Goal: Task Accomplishment & Management: Use online tool/utility

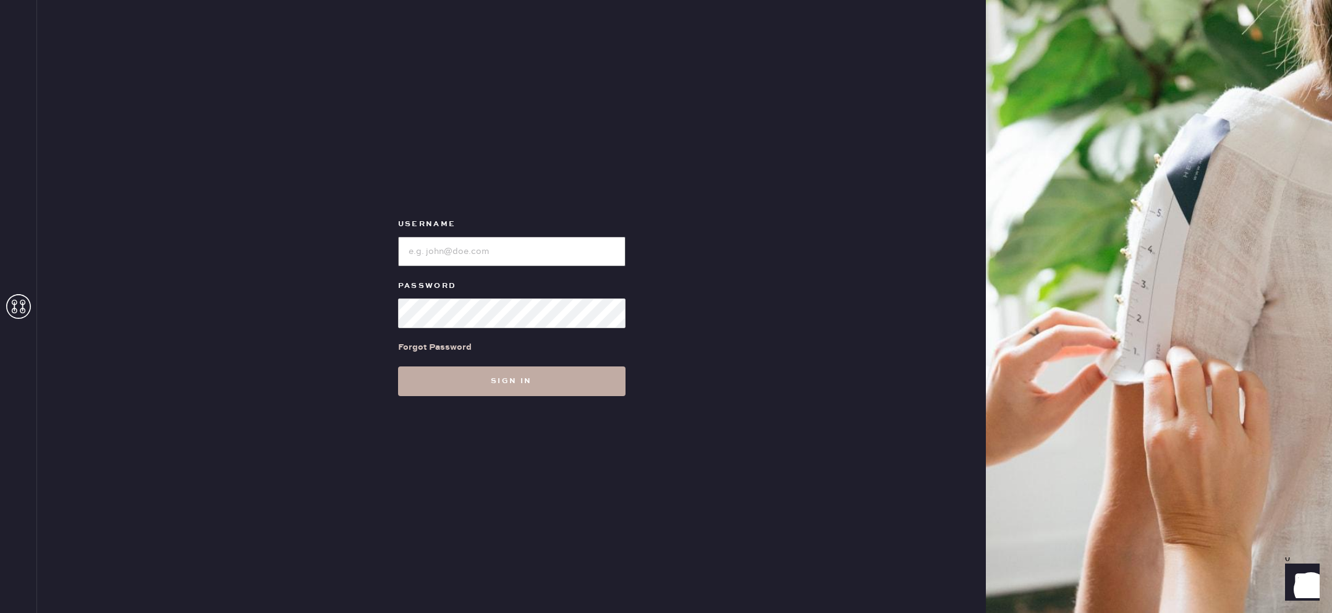
type input "reformationlajolla"
click at [514, 389] on button "Sign in" at bounding box center [511, 381] width 227 height 30
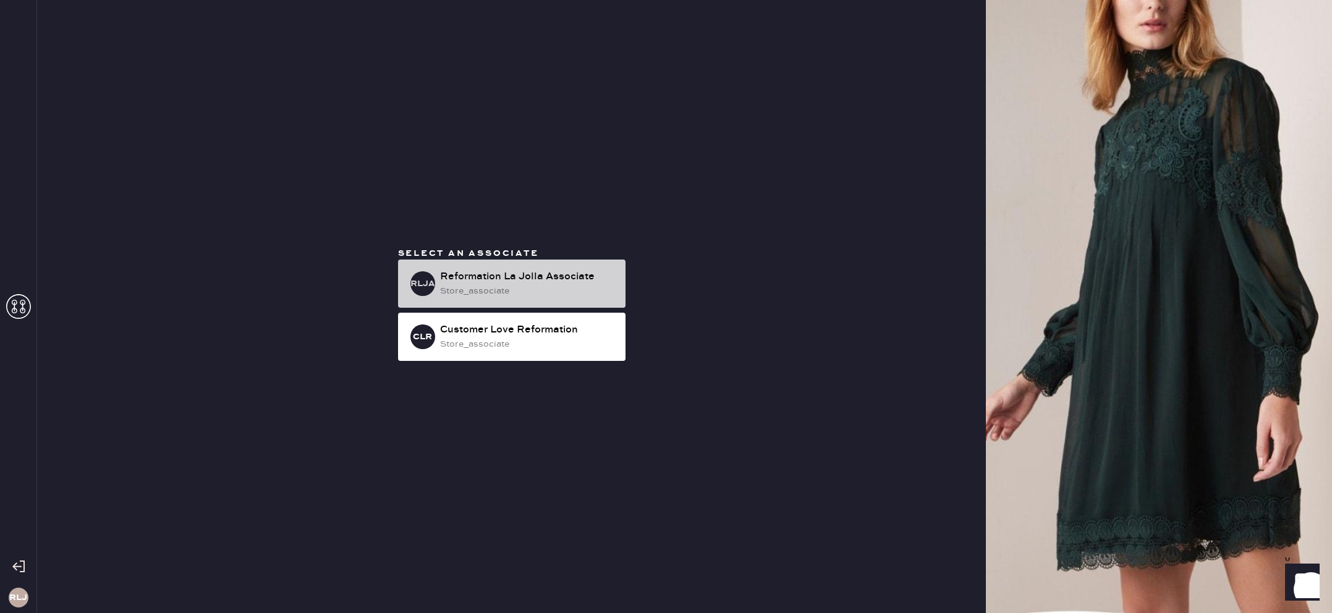
click at [504, 292] on div "store_associate" at bounding box center [528, 291] width 176 height 14
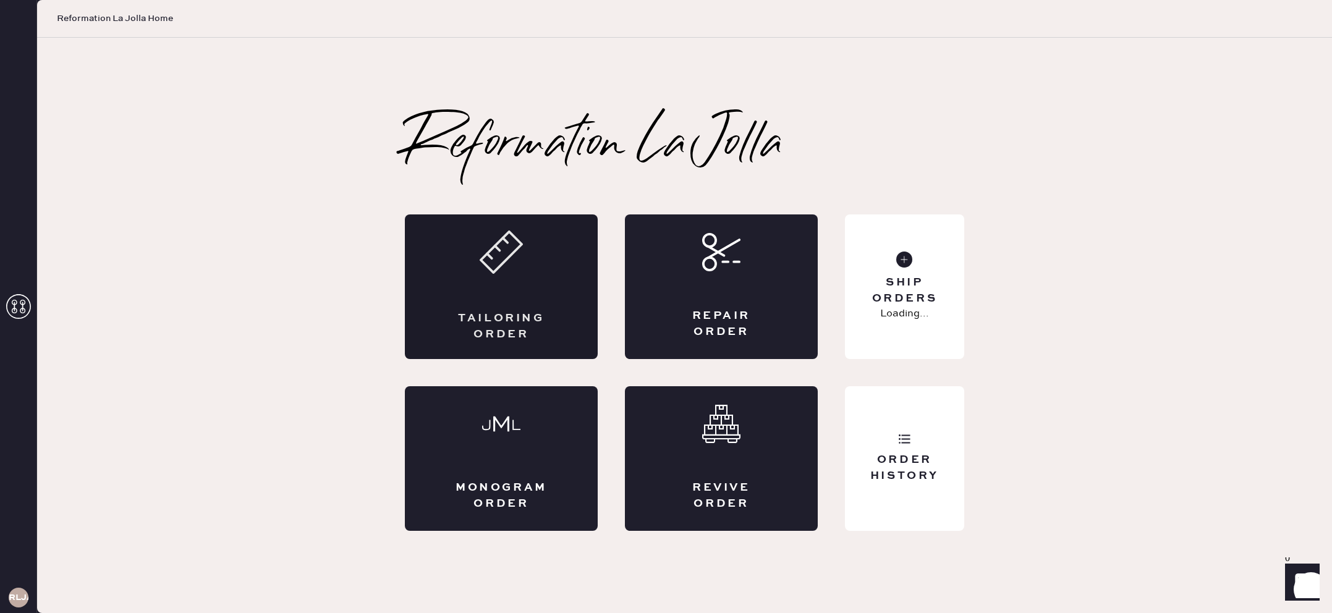
click at [534, 328] on div "Tailoring Order" at bounding box center [501, 326] width 94 height 31
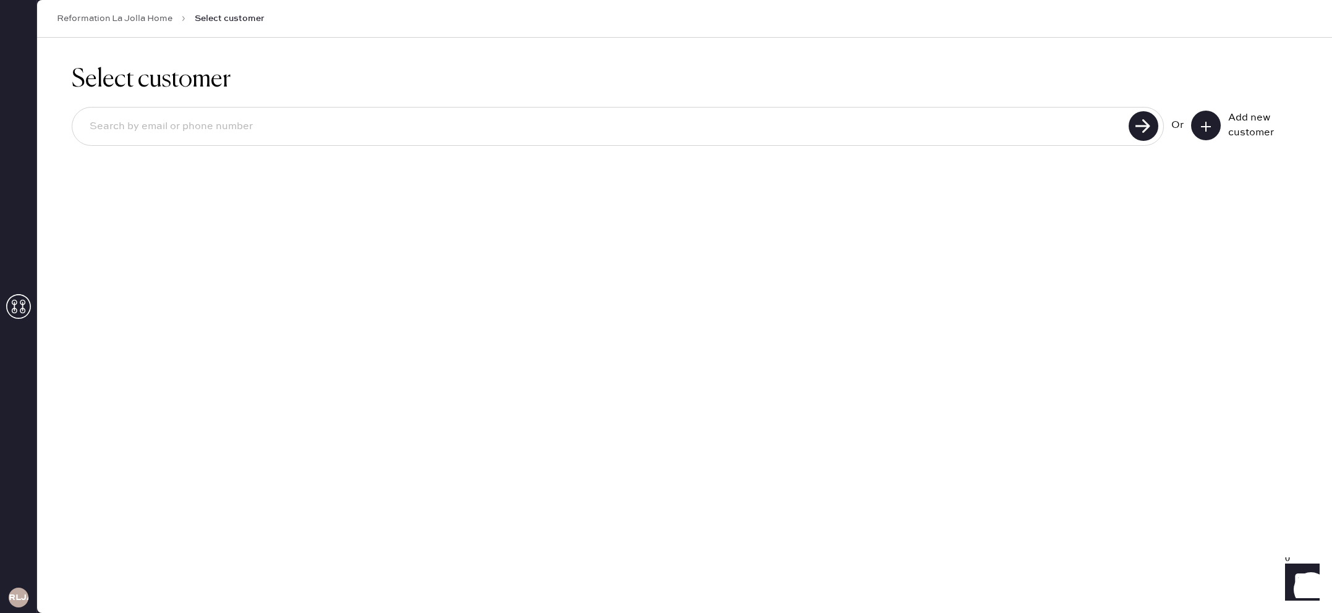
click at [1198, 116] on button at bounding box center [1206, 126] width 30 height 30
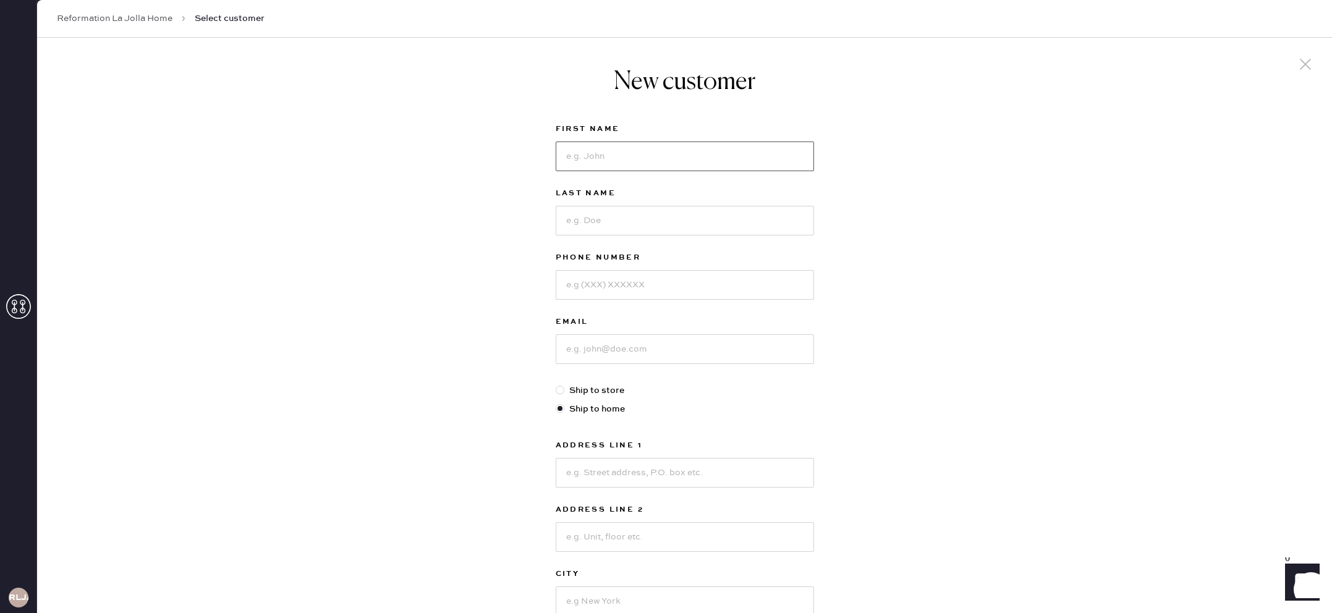
click at [752, 142] on input at bounding box center [685, 157] width 258 height 30
drag, startPoint x: 696, startPoint y: 156, endPoint x: 595, endPoint y: 160, distance: 101.4
click at [595, 160] on input "[PERSON_NAME] La Toba" at bounding box center [685, 157] width 258 height 30
type input "[PERSON_NAME]"
click at [600, 218] on input at bounding box center [685, 221] width 258 height 30
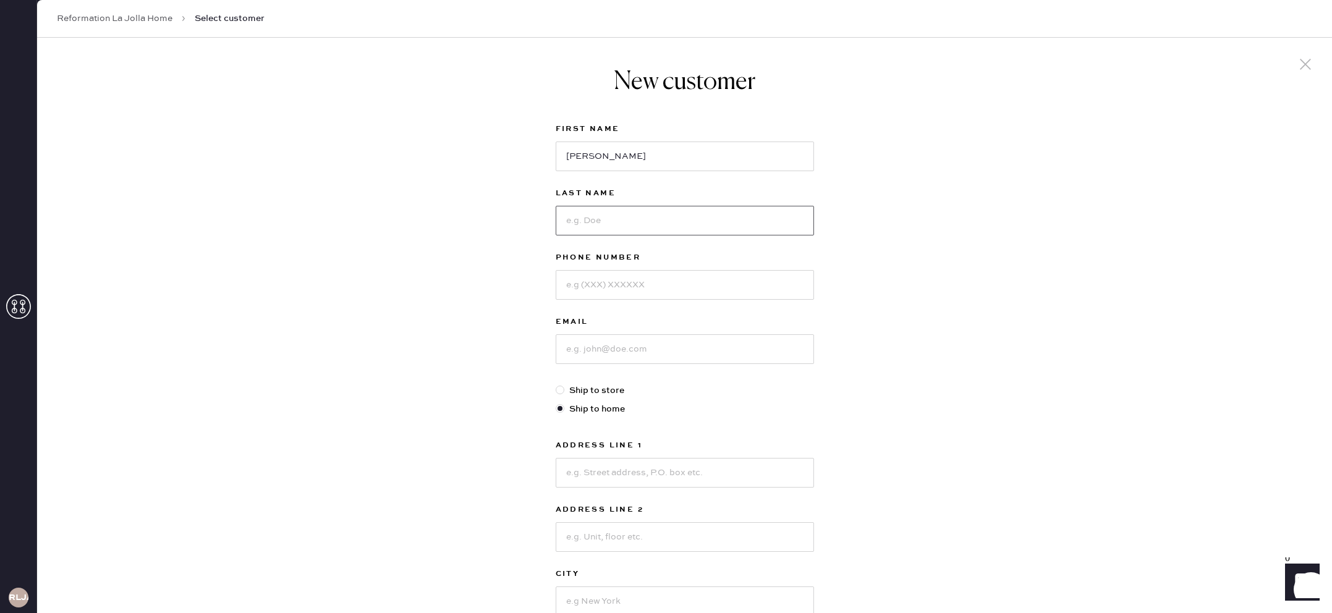
paste input "De La Toba"
type input "De La Toba"
click at [582, 286] on input at bounding box center [685, 285] width 258 height 30
type input "6198707547"
click at [582, 358] on input at bounding box center [685, 349] width 258 height 30
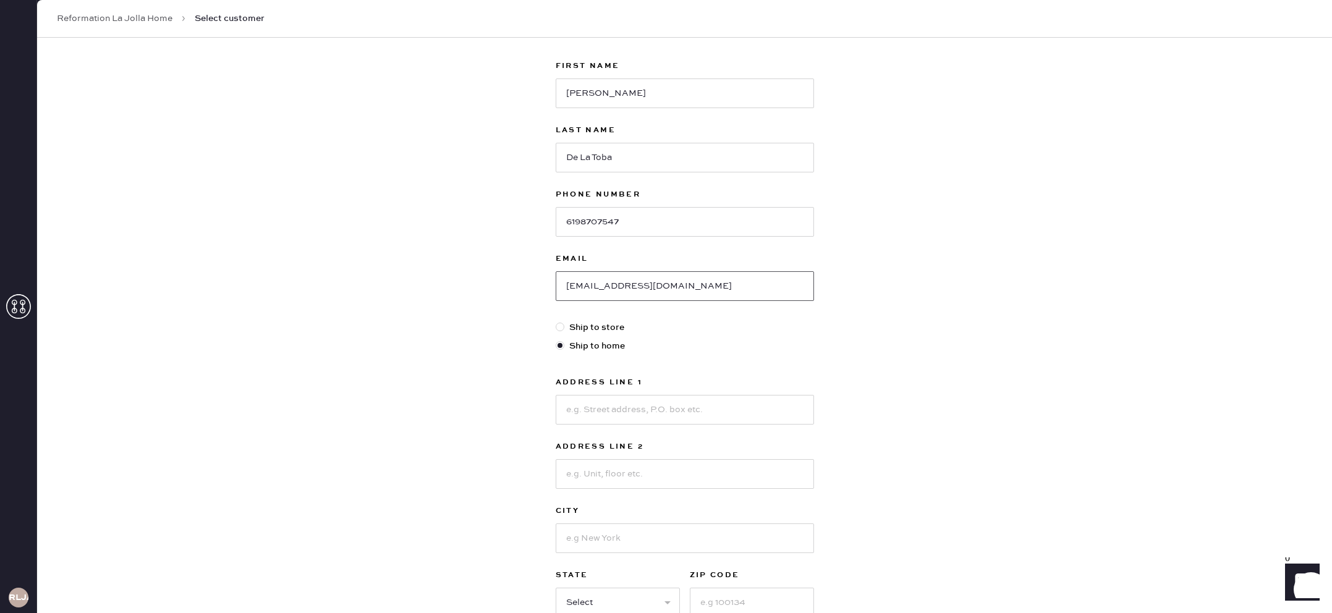
scroll to position [91, 0]
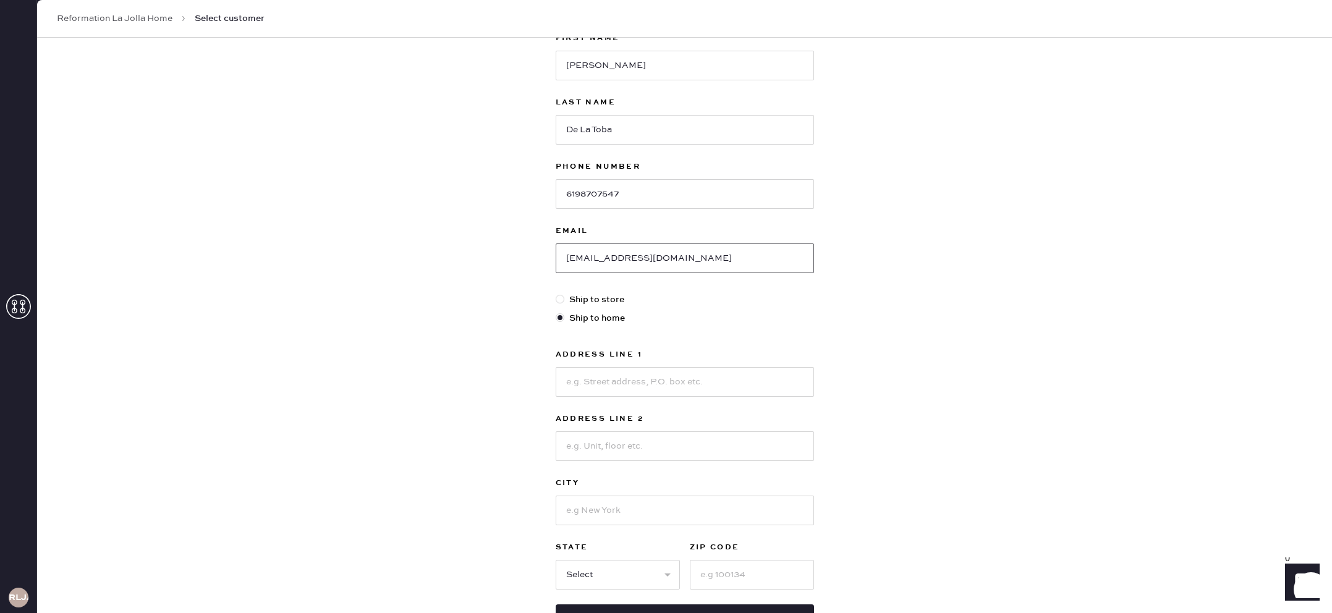
type input "[EMAIL_ADDRESS][DOMAIN_NAME]"
click at [599, 392] on input at bounding box center [685, 382] width 258 height 30
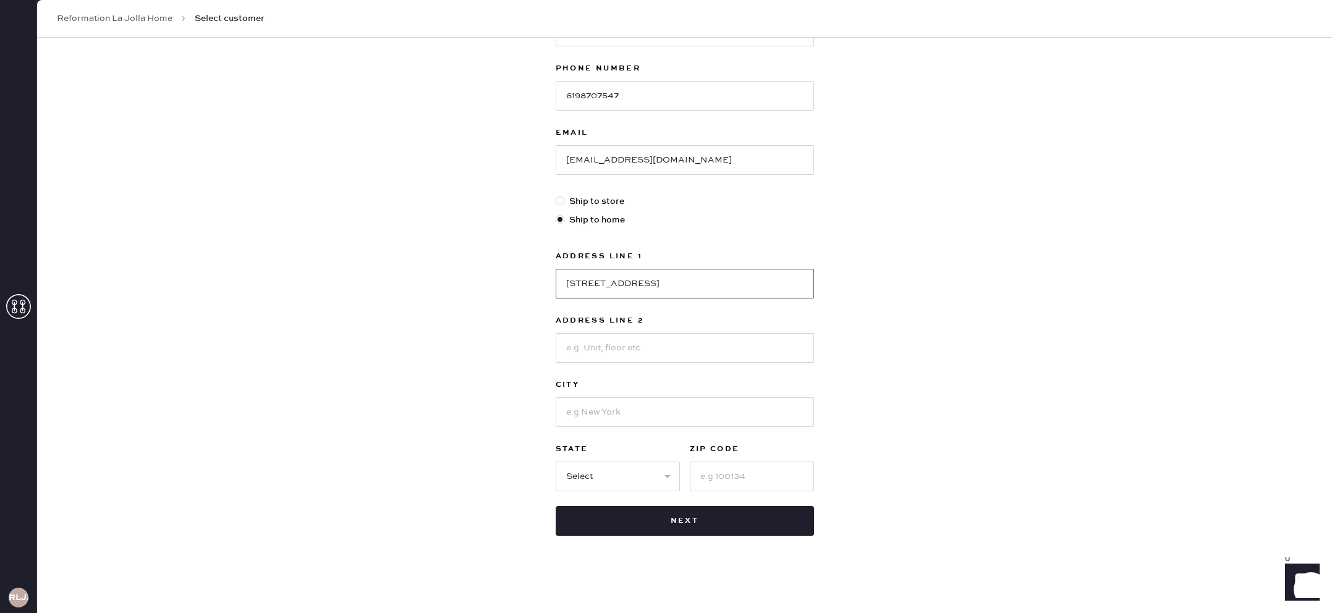
scroll to position [190, 0]
type input "[STREET_ADDRESS]"
click at [616, 413] on input at bounding box center [685, 411] width 258 height 30
type input "a"
type input "chula vista"
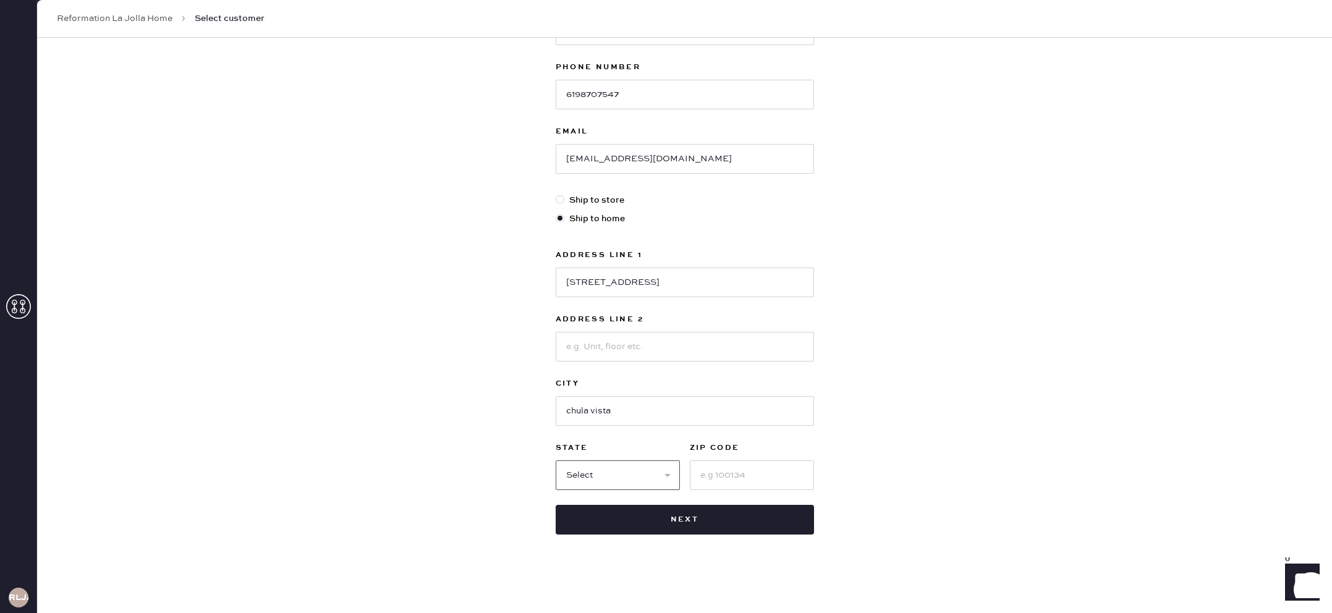
click at [605, 472] on select "Select AK AL AR AZ CA CO CT [GEOGRAPHIC_DATA] DE FL [GEOGRAPHIC_DATA] HI [GEOGR…" at bounding box center [618, 475] width 124 height 30
select select "CA"
click at [556, 460] on select "Select AK AL AR AZ CA CO CT [GEOGRAPHIC_DATA] DE FL [GEOGRAPHIC_DATA] HI [GEOGR…" at bounding box center [618, 475] width 124 height 30
click at [717, 483] on input at bounding box center [752, 475] width 124 height 30
type input "91913"
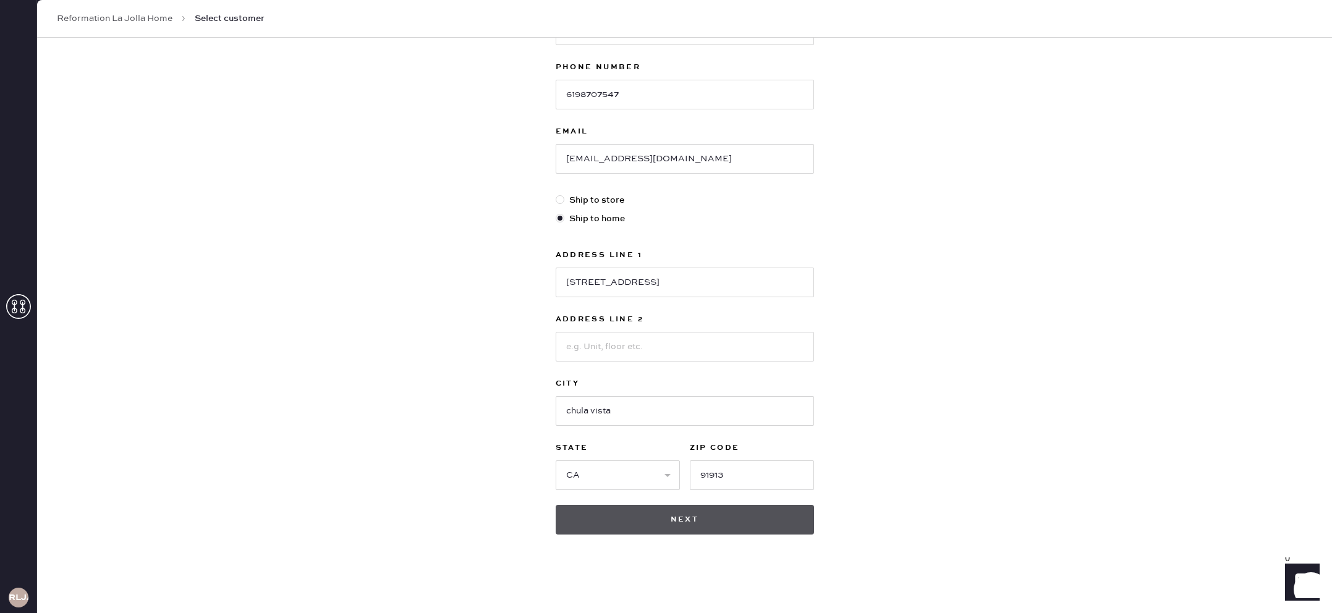
click at [711, 514] on button "Next" at bounding box center [685, 520] width 258 height 30
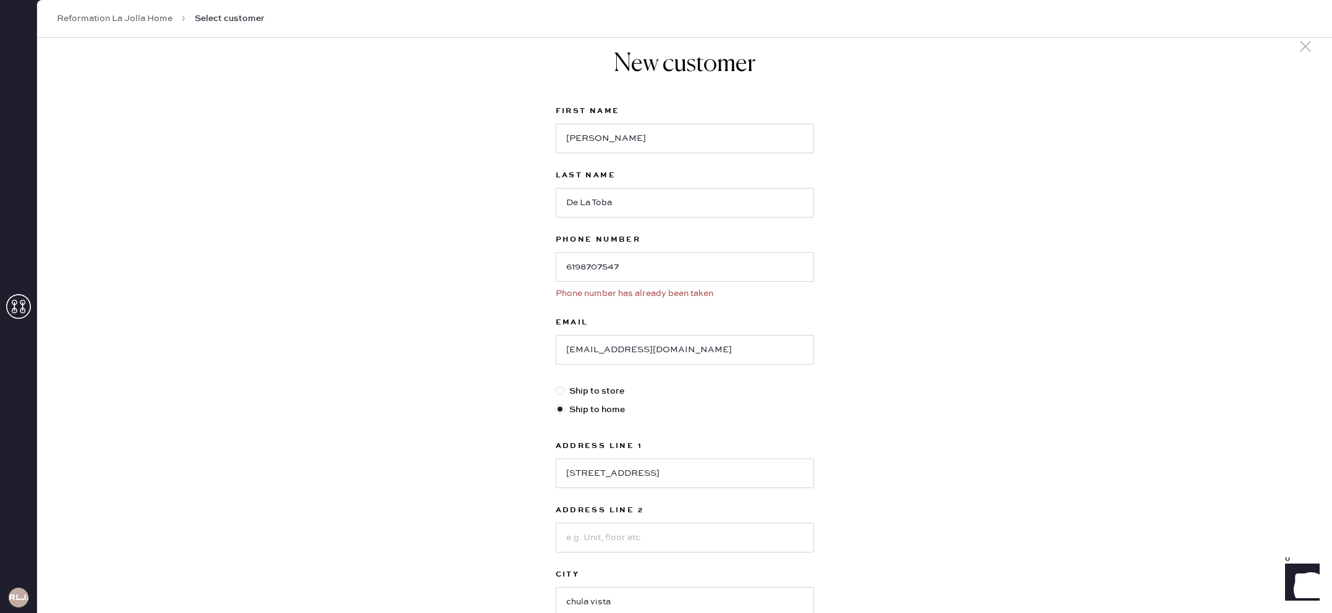
scroll to position [0, 0]
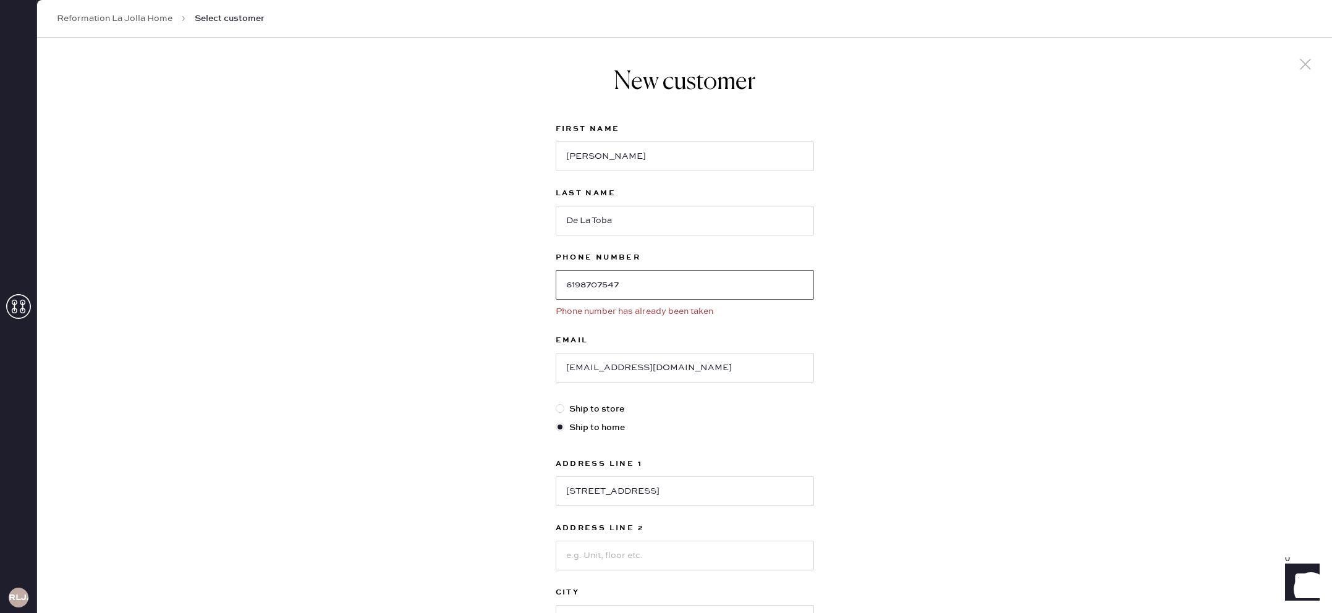
drag, startPoint x: 645, startPoint y: 284, endPoint x: 546, endPoint y: 287, distance: 98.9
click at [550, 287] on div "New customer First Name [PERSON_NAME] Last Name De La Toba Phone Number [PHONE_…" at bounding box center [685, 405] width 278 height 735
click at [1313, 68] on icon at bounding box center [1305, 64] width 19 height 19
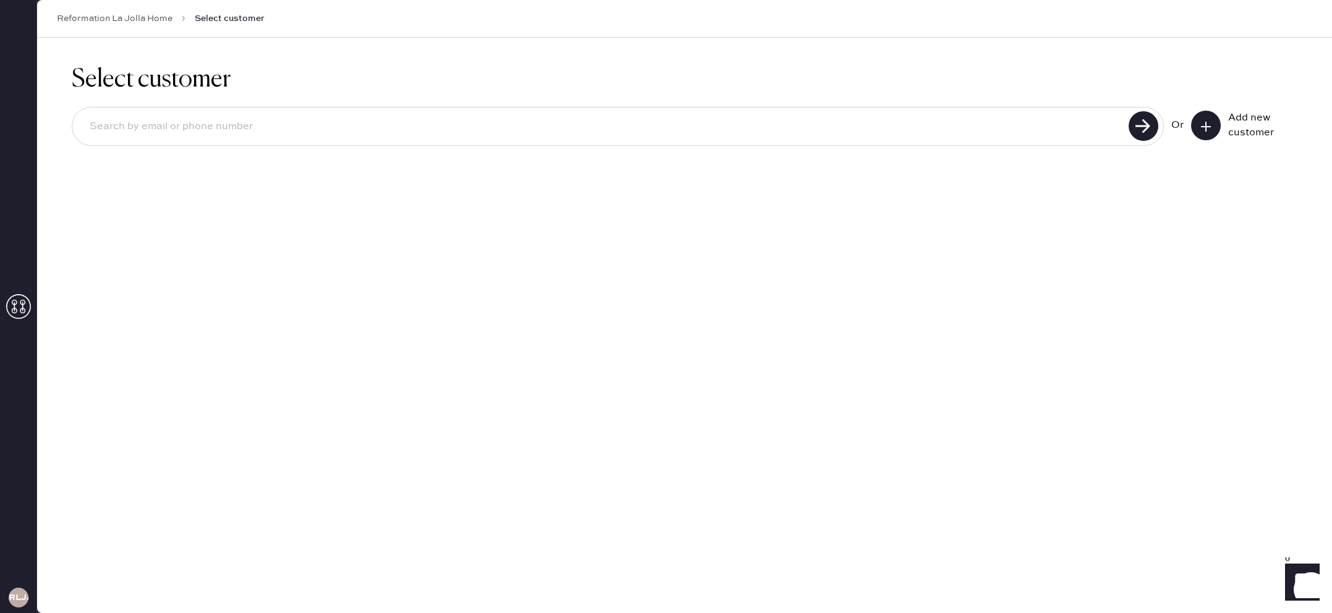
click at [1017, 143] on div at bounding box center [618, 126] width 1092 height 39
click at [1007, 130] on input at bounding box center [602, 126] width 1045 height 28
paste input "6198707547"
type input "6198707547"
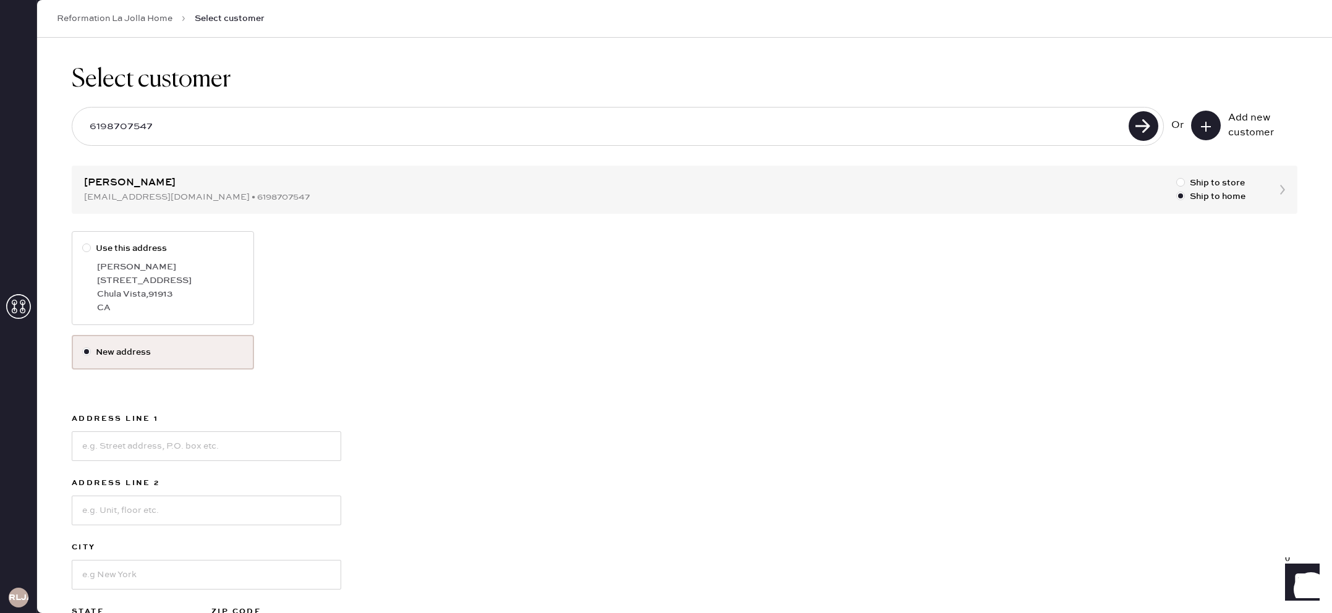
click at [217, 298] on div "[GEOGRAPHIC_DATA]" at bounding box center [170, 294] width 146 height 14
click at [83, 242] on input "Use this address" at bounding box center [82, 242] width 1 height 1
radio input "true"
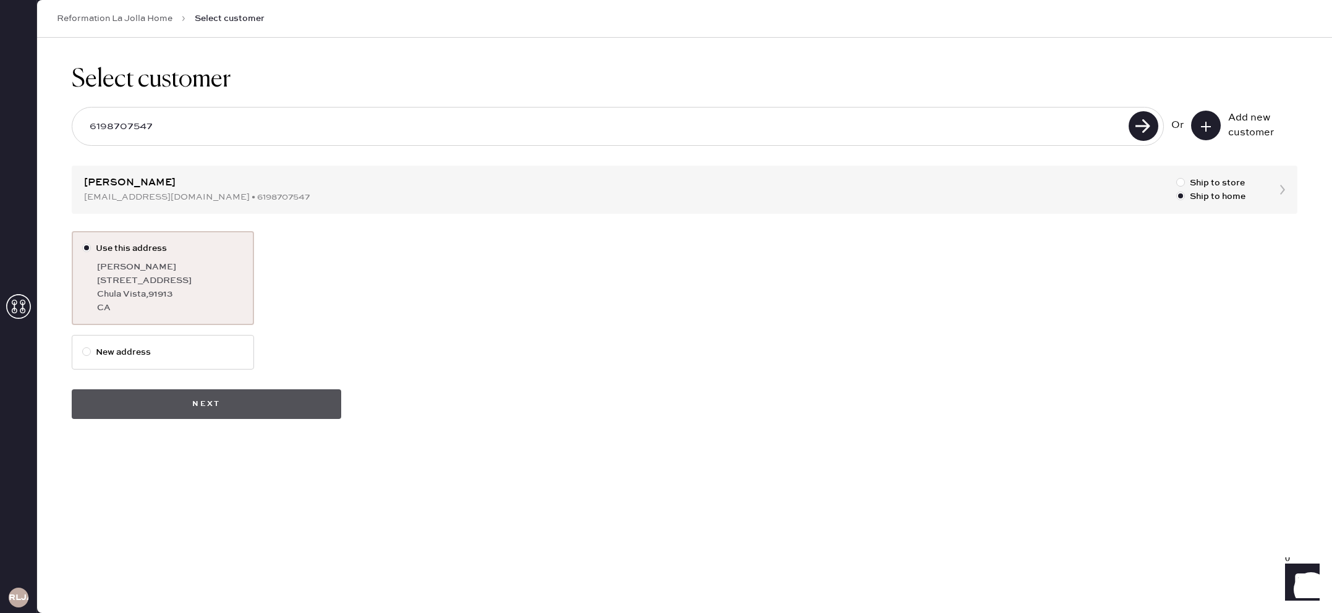
click at [201, 405] on button "Next" at bounding box center [206, 404] width 269 height 30
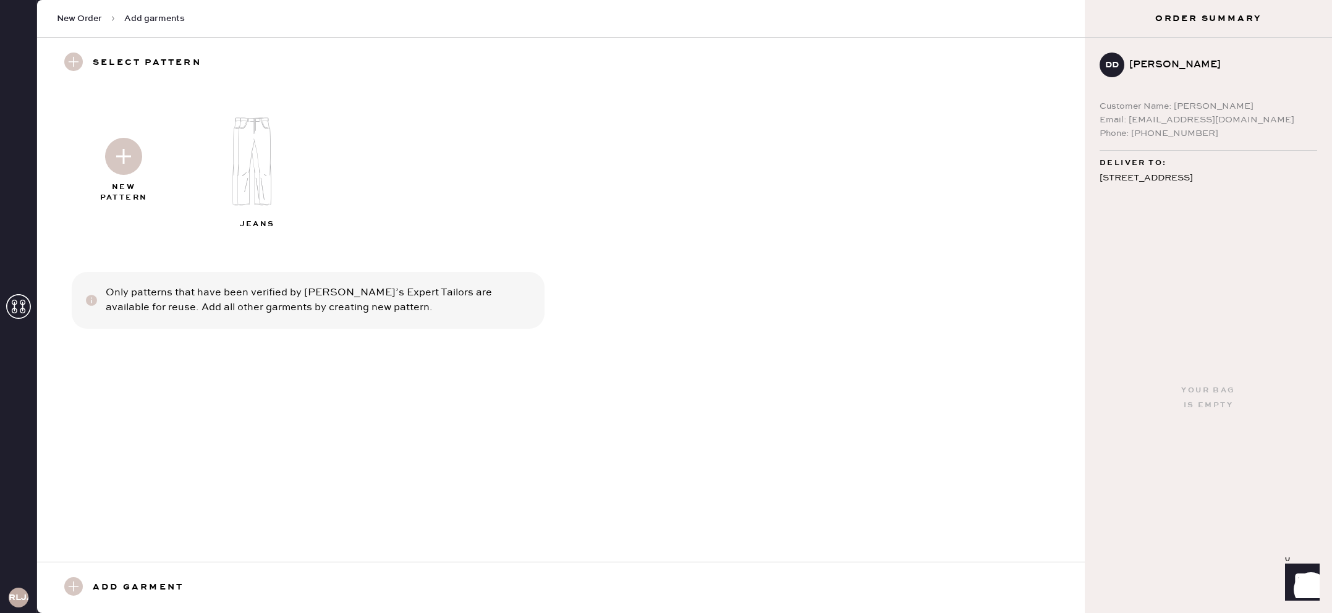
click at [133, 173] on img at bounding box center [123, 156] width 37 height 37
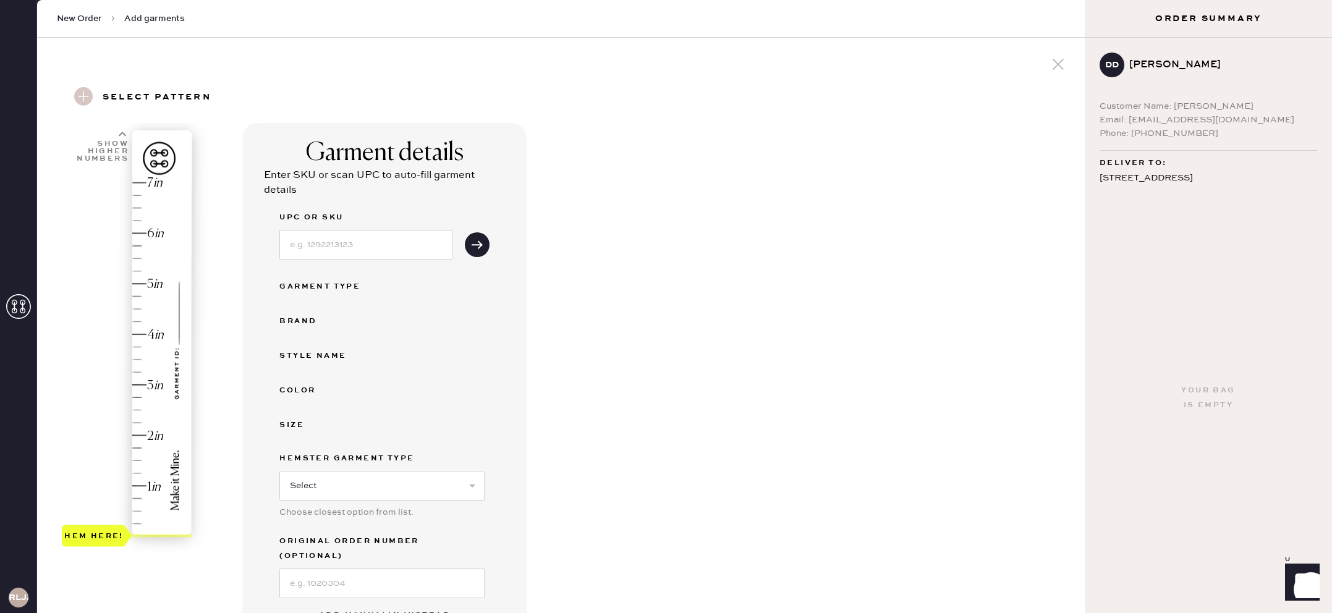
click at [135, 396] on div "Hem here!" at bounding box center [128, 359] width 132 height 365
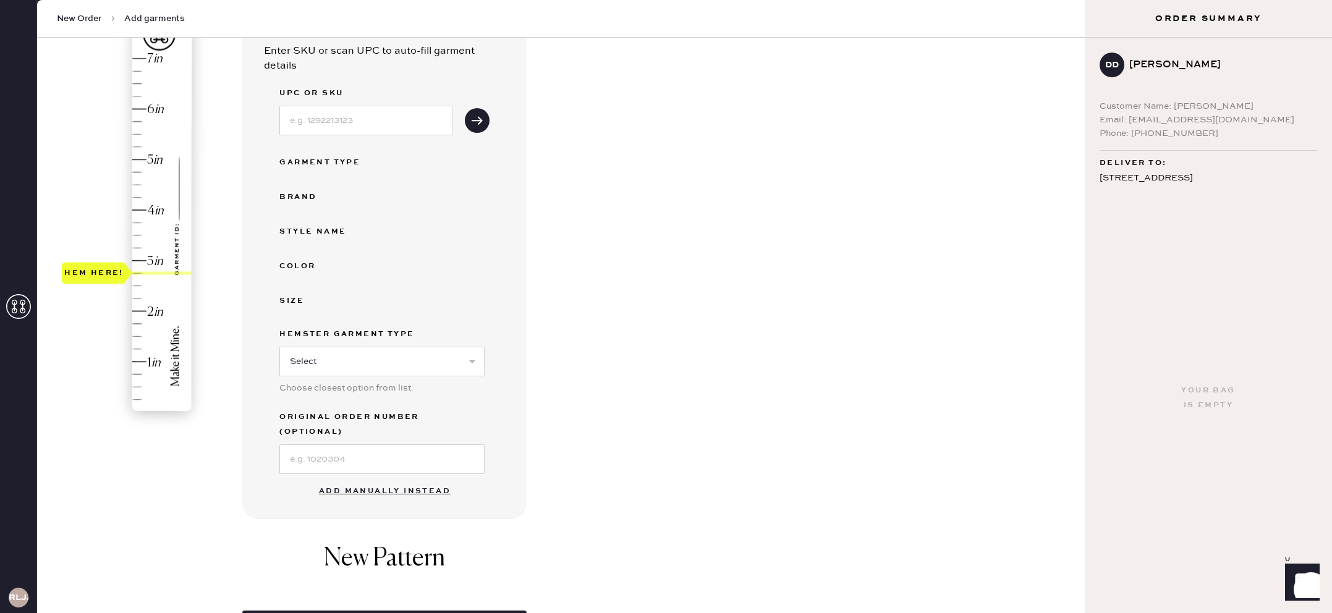
scroll to position [126, 0]
click at [414, 477] on button "Add manually instead" at bounding box center [384, 489] width 146 height 25
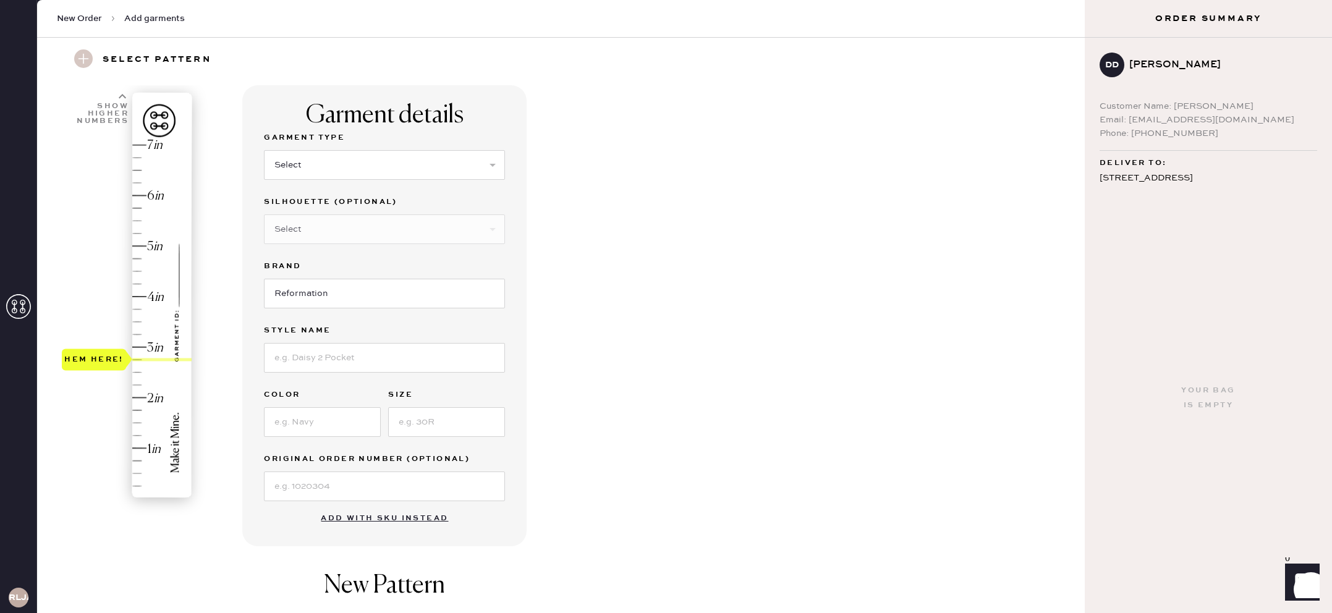
scroll to position [0, 0]
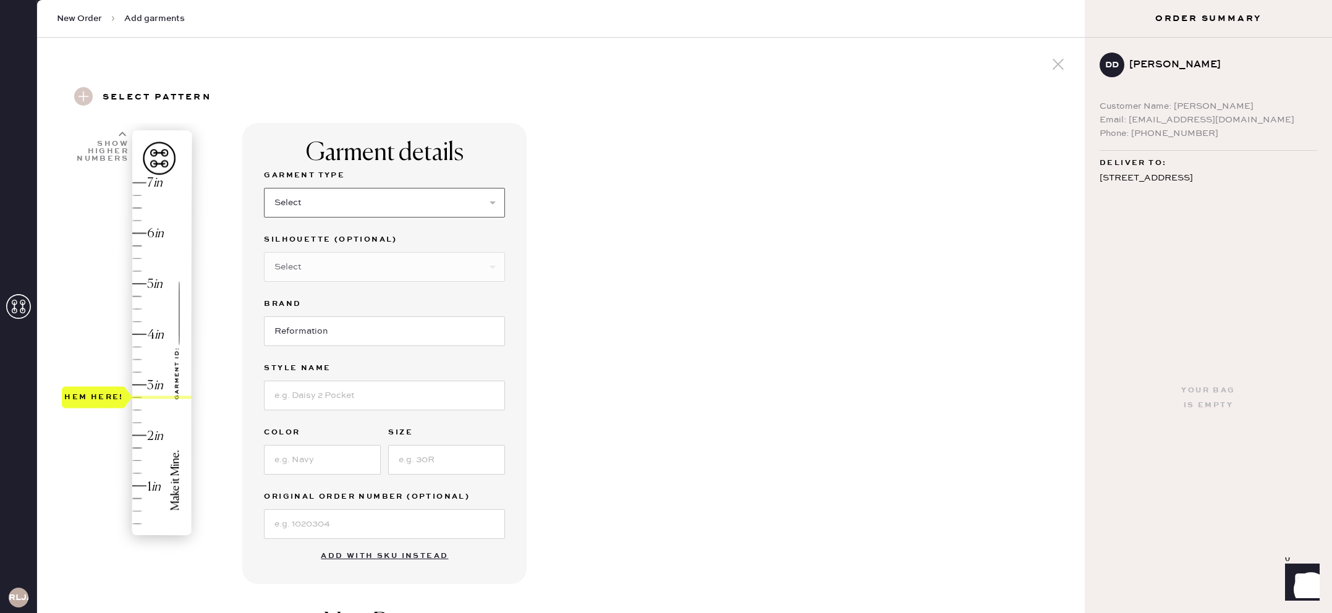
click at [368, 210] on select "Select Basic Skirt Jeans Leggings Pants Shorts Basic Sleeved Dress Basic Sleeve…" at bounding box center [384, 203] width 241 height 30
select select "2"
click at [264, 188] on select "Select Basic Skirt Jeans Leggings Pants Shorts Basic Sleeved Dress Basic Sleeve…" at bounding box center [384, 203] width 241 height 30
click at [345, 392] on input at bounding box center [384, 396] width 241 height 30
type input "[PERSON_NAME] high rise"
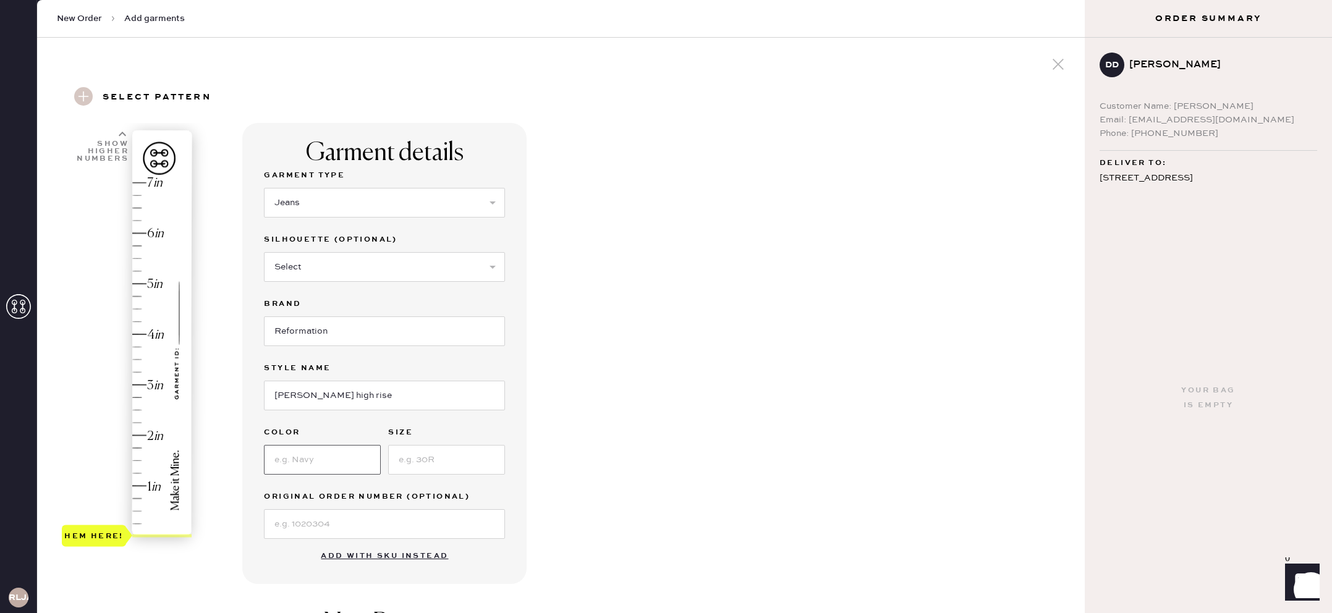
click at [341, 449] on input at bounding box center [322, 460] width 117 height 30
type input "[PERSON_NAME]"
click at [417, 468] on input at bounding box center [446, 460] width 117 height 30
type input "27"
click at [145, 394] on div "Hem here!" at bounding box center [128, 359] width 132 height 365
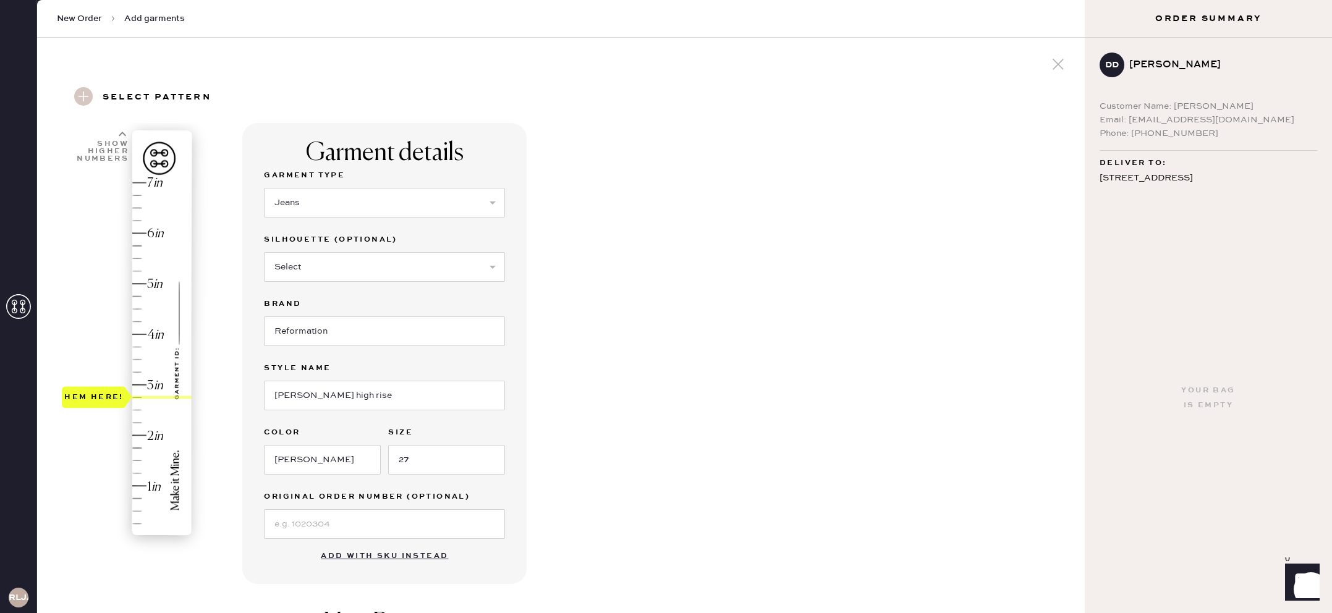
type input "3.75"
click at [136, 342] on div "Hem here!" at bounding box center [128, 359] width 132 height 365
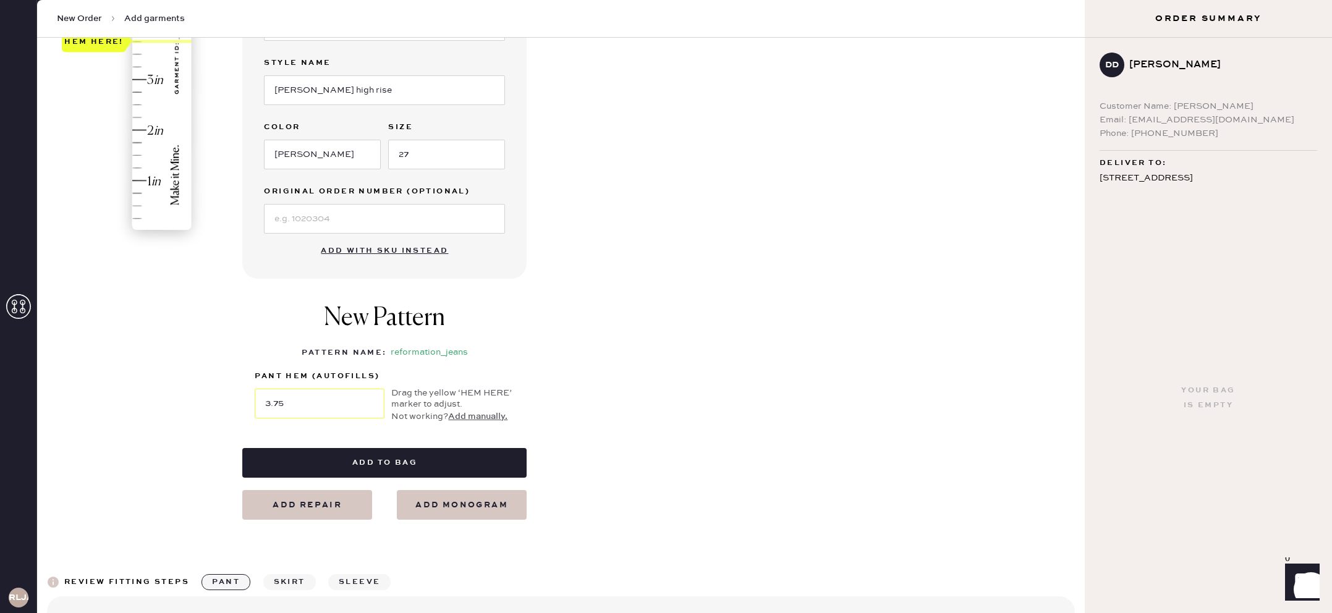
scroll to position [313, 0]
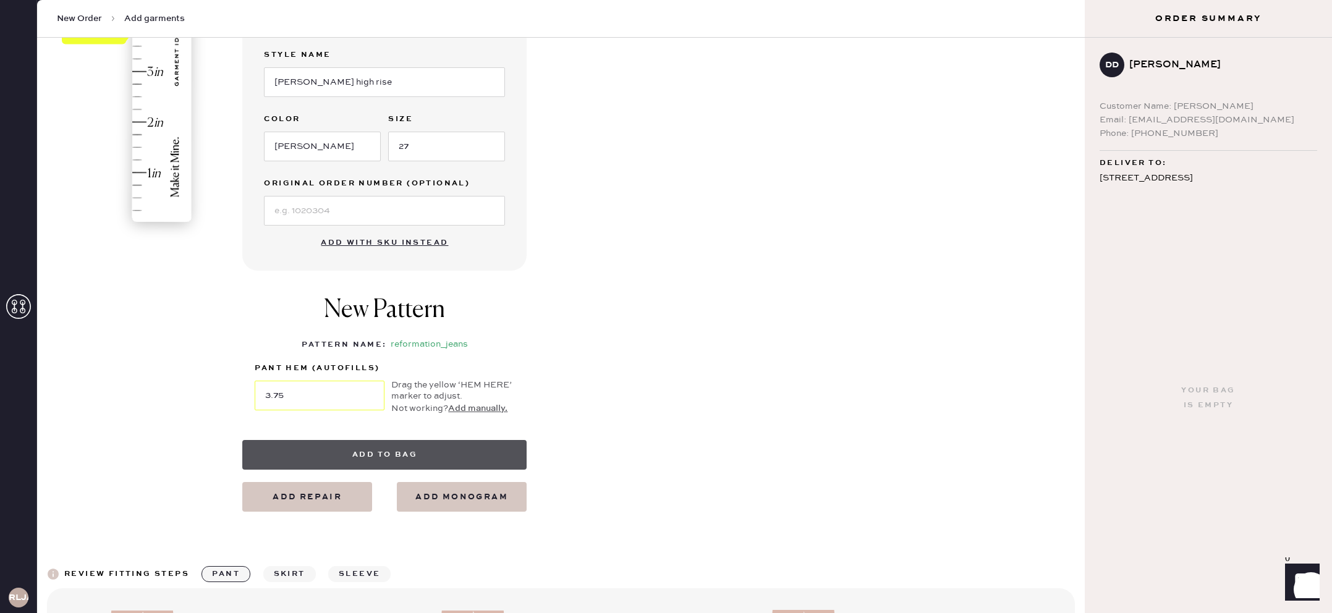
click at [381, 446] on button "Add to bag" at bounding box center [384, 455] width 284 height 30
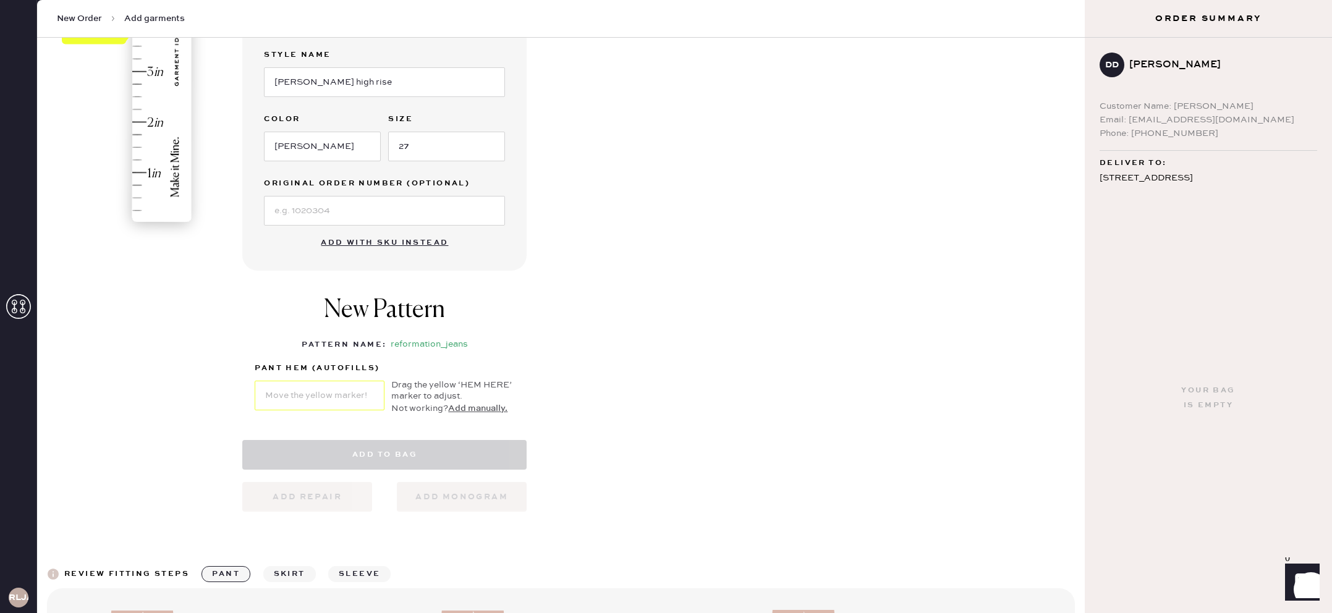
select select "2"
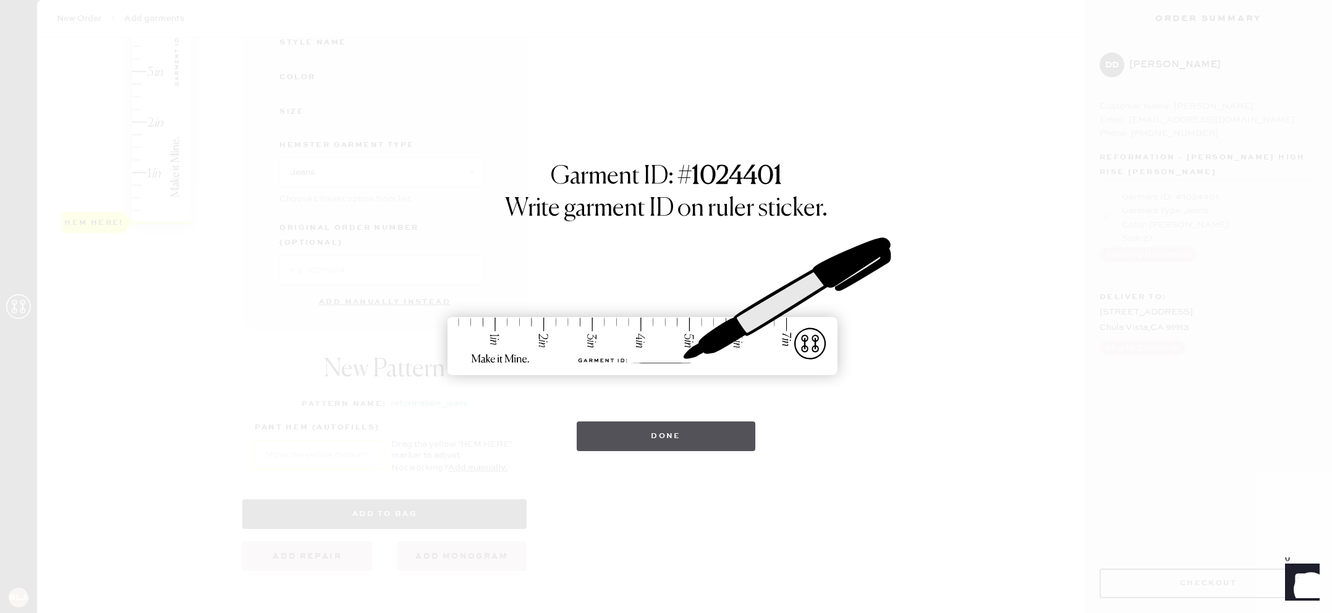
click at [658, 433] on button "Done" at bounding box center [666, 437] width 179 height 30
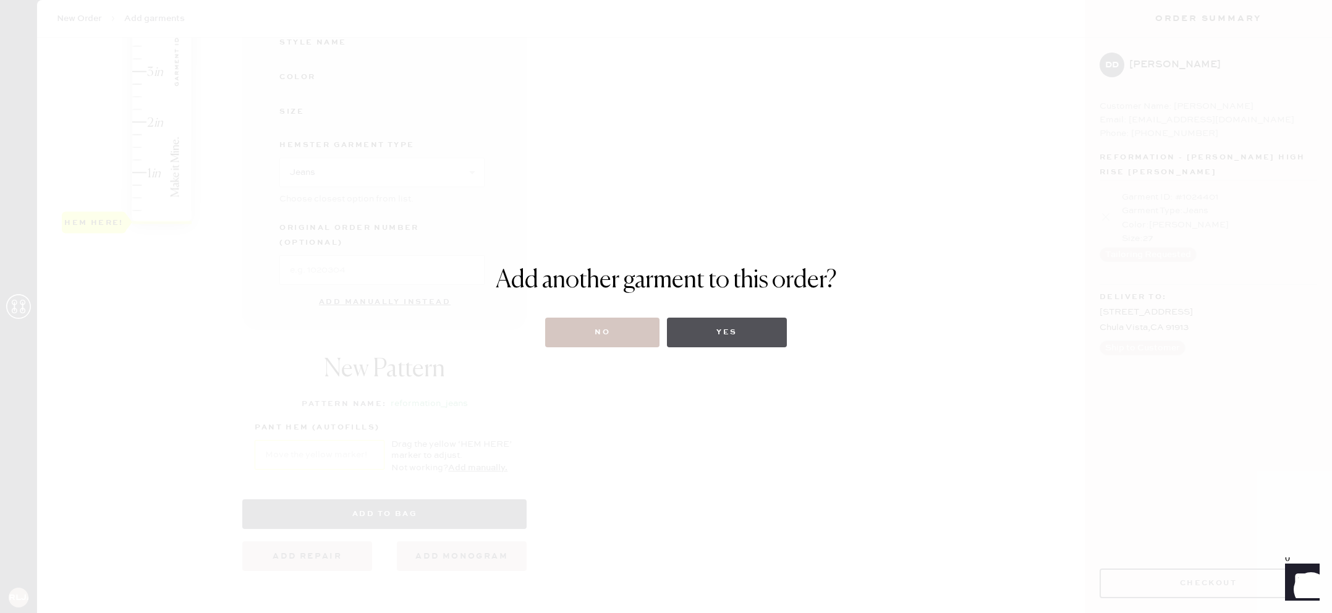
click at [740, 341] on button "Yes" at bounding box center [726, 333] width 119 height 30
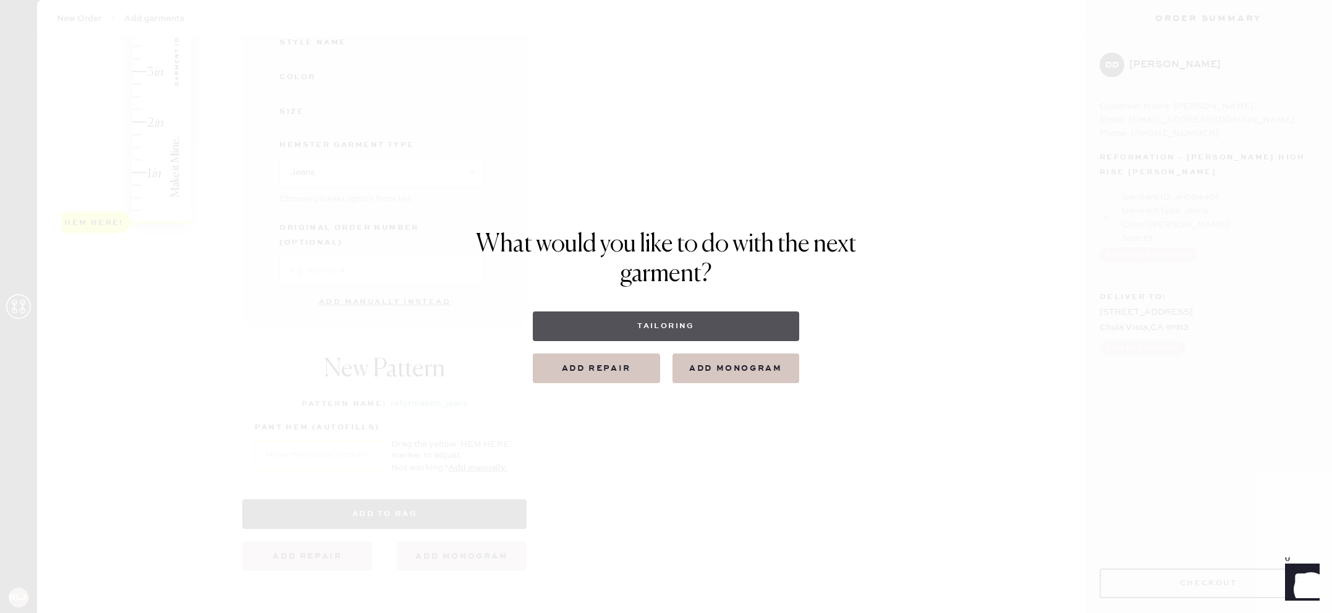
click at [611, 333] on button "Tailoring" at bounding box center [666, 326] width 266 height 30
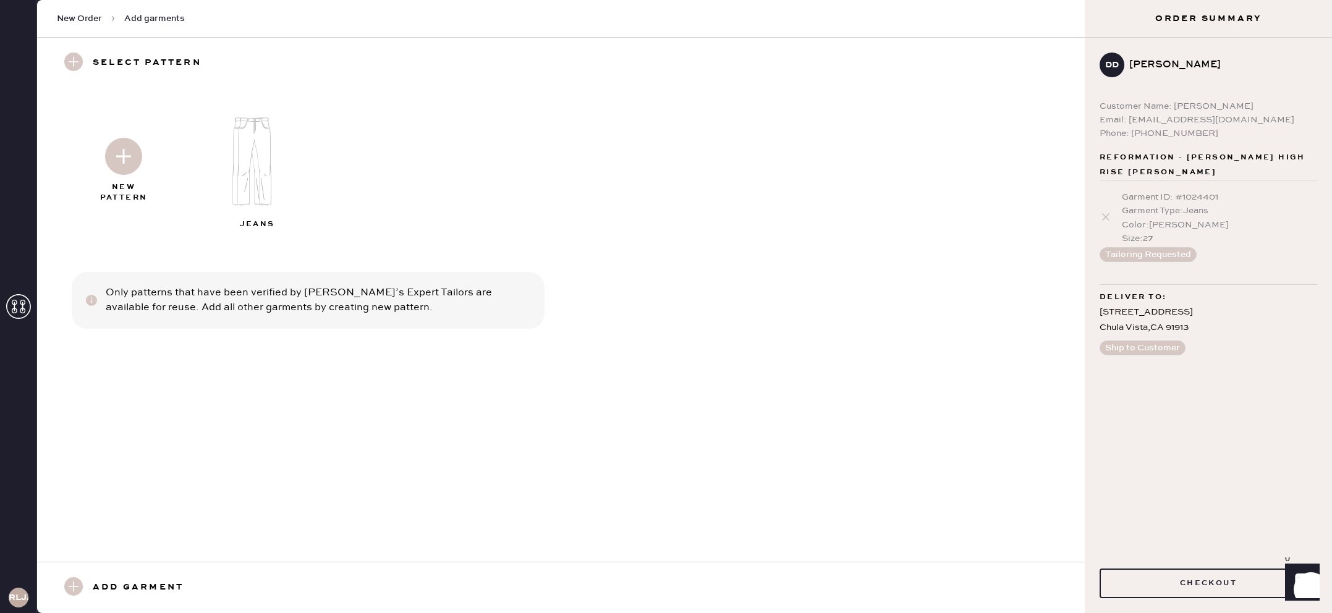
click at [127, 146] on img at bounding box center [123, 156] width 37 height 37
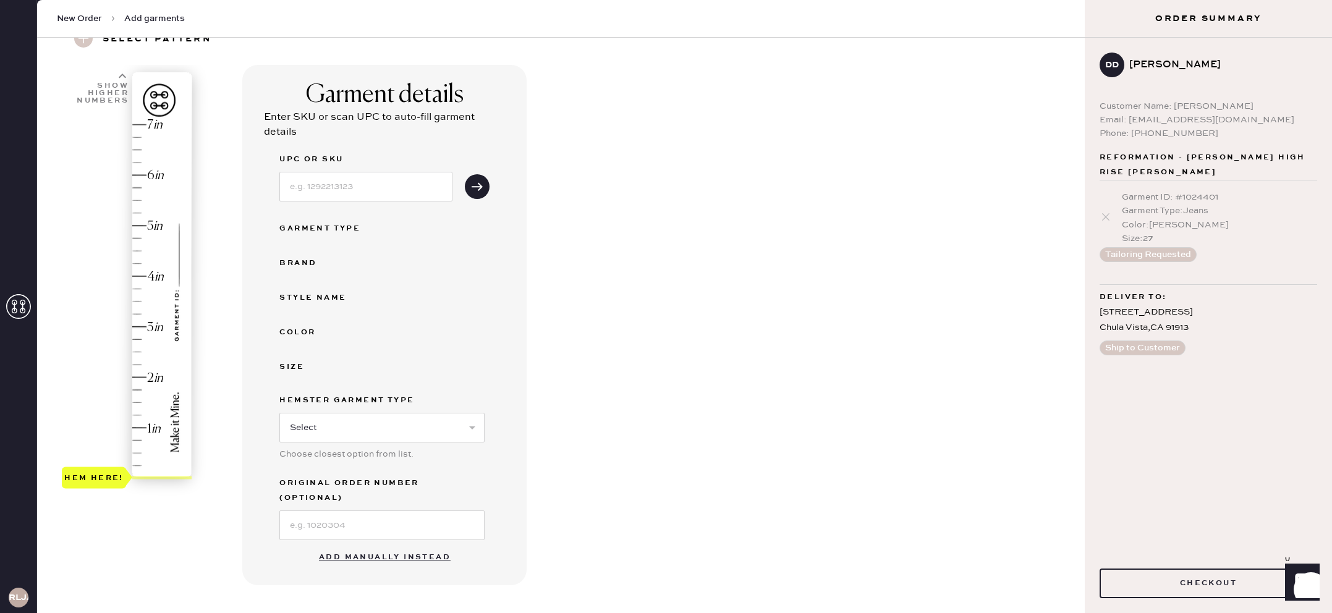
click at [371, 545] on button "Add manually instead" at bounding box center [384, 557] width 146 height 25
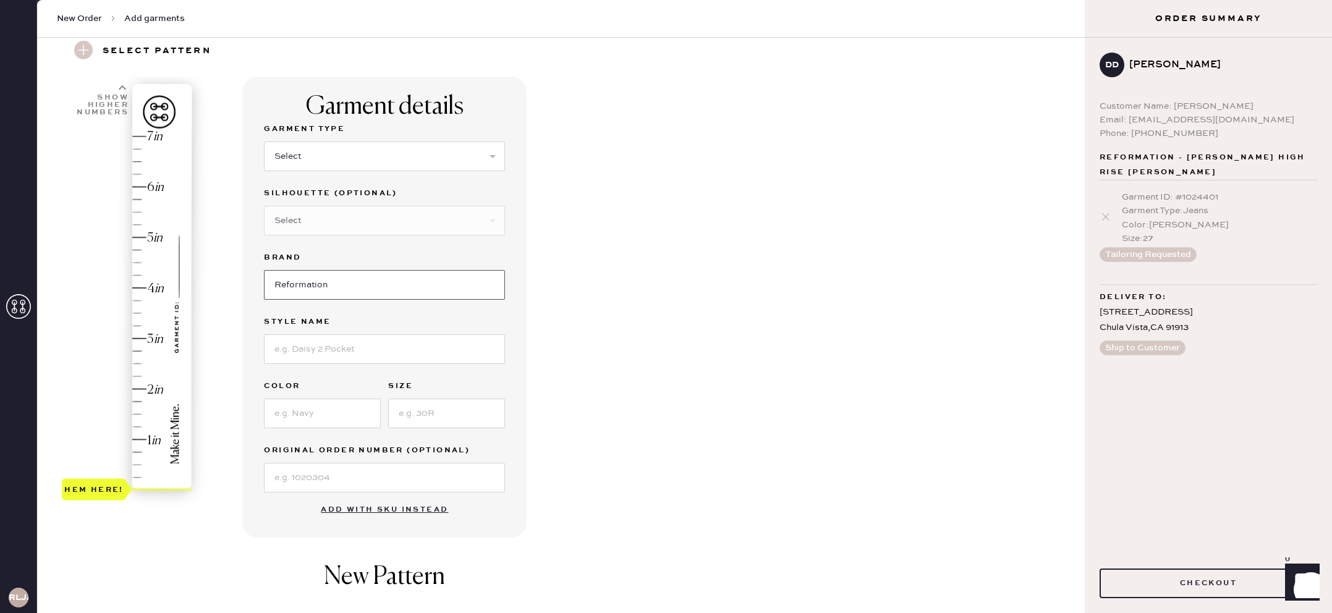
click at [337, 276] on input "Reformation" at bounding box center [384, 285] width 241 height 30
click at [329, 343] on input at bounding box center [384, 349] width 241 height 30
type input "[PERSON_NAME] High Rise Slouchy Wide Leg [PERSON_NAME]"
click at [339, 418] on input at bounding box center [322, 414] width 117 height 30
type input "[US_STATE]"
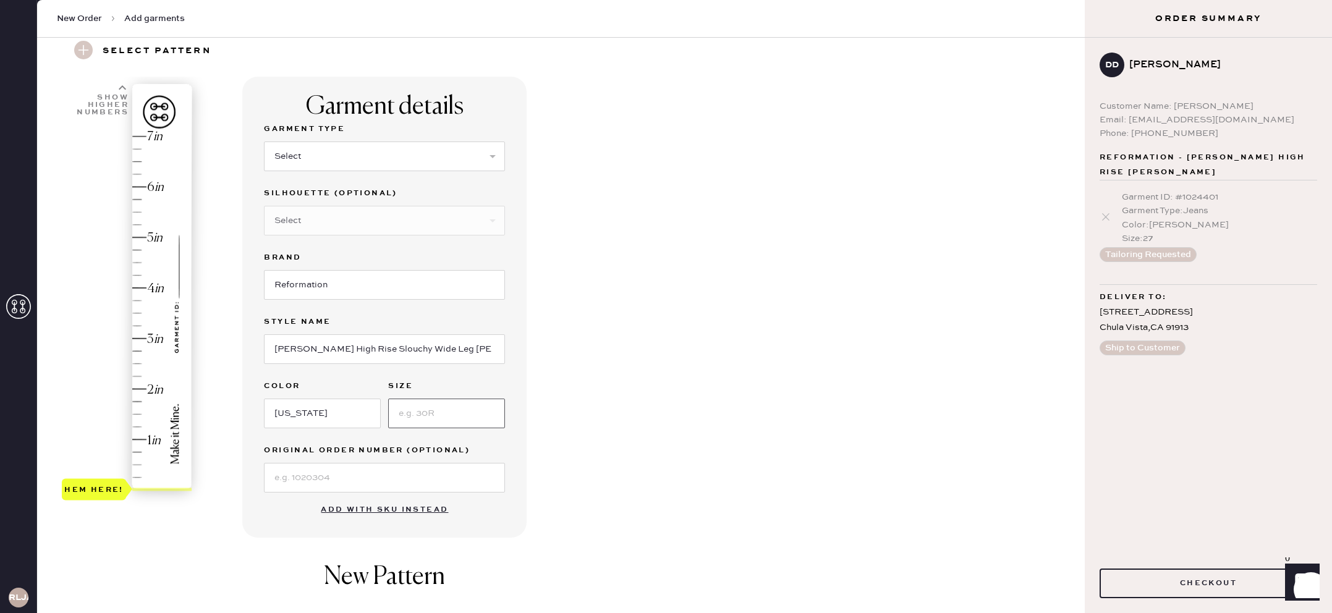
click at [412, 413] on input at bounding box center [446, 414] width 117 height 30
type input "26"
click at [137, 310] on div "Hem here!" at bounding box center [128, 313] width 132 height 365
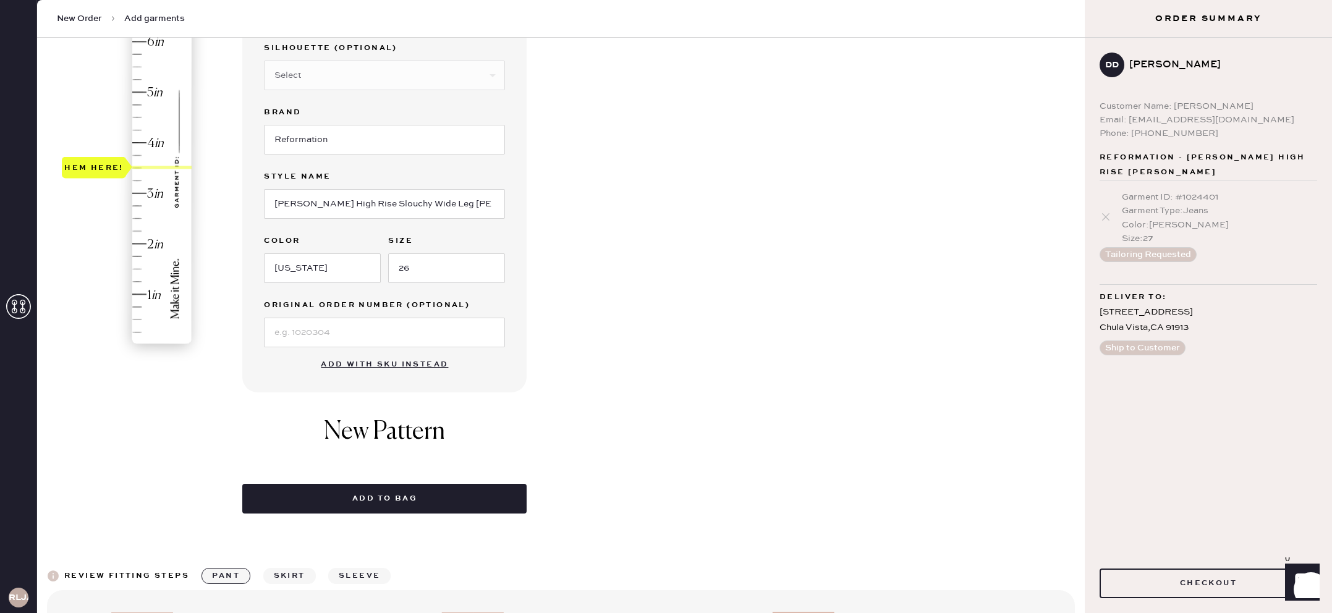
scroll to position [195, 0]
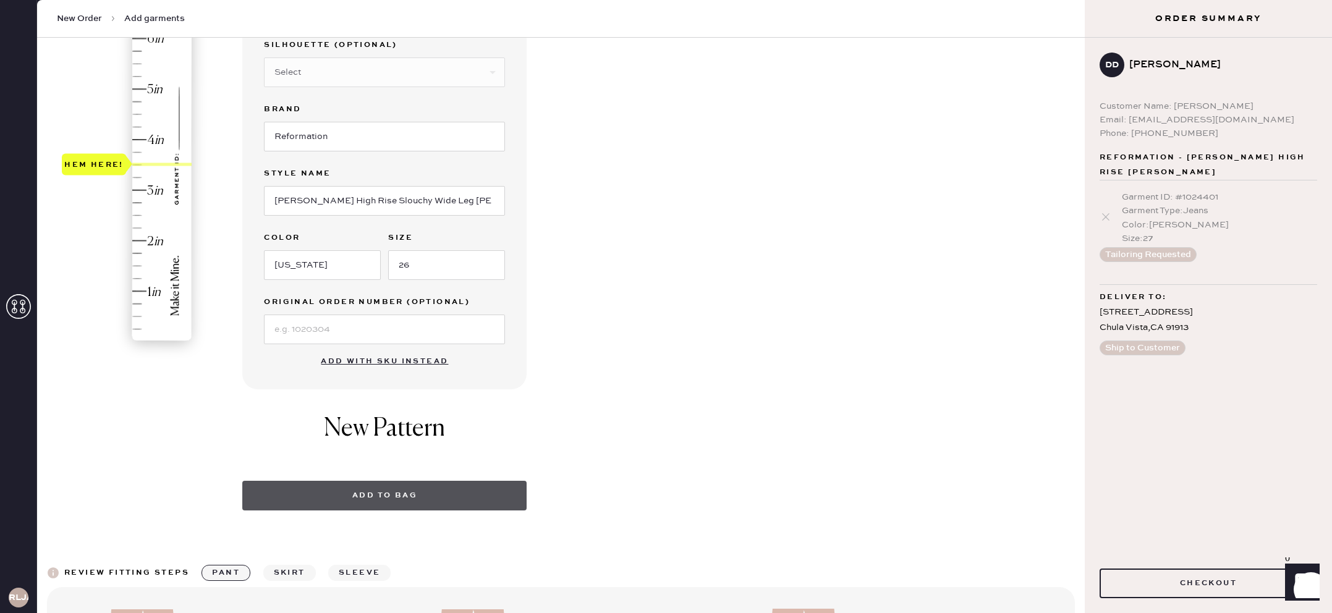
click at [362, 498] on button "Add to bag" at bounding box center [384, 496] width 284 height 30
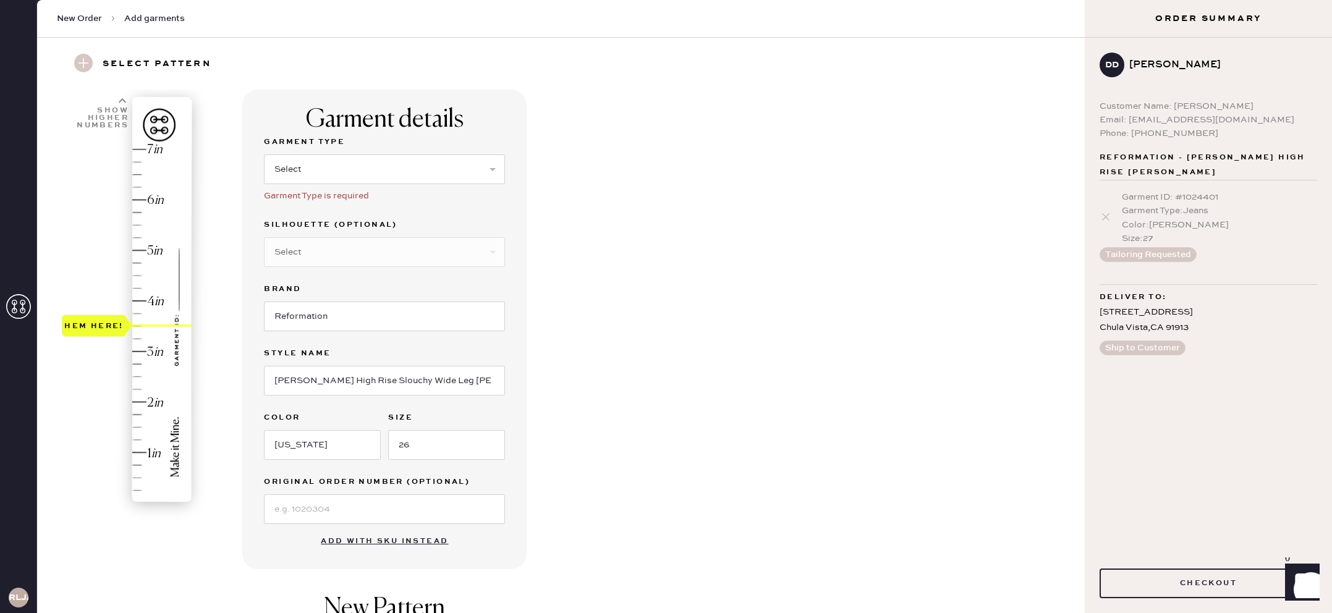
scroll to position [0, 0]
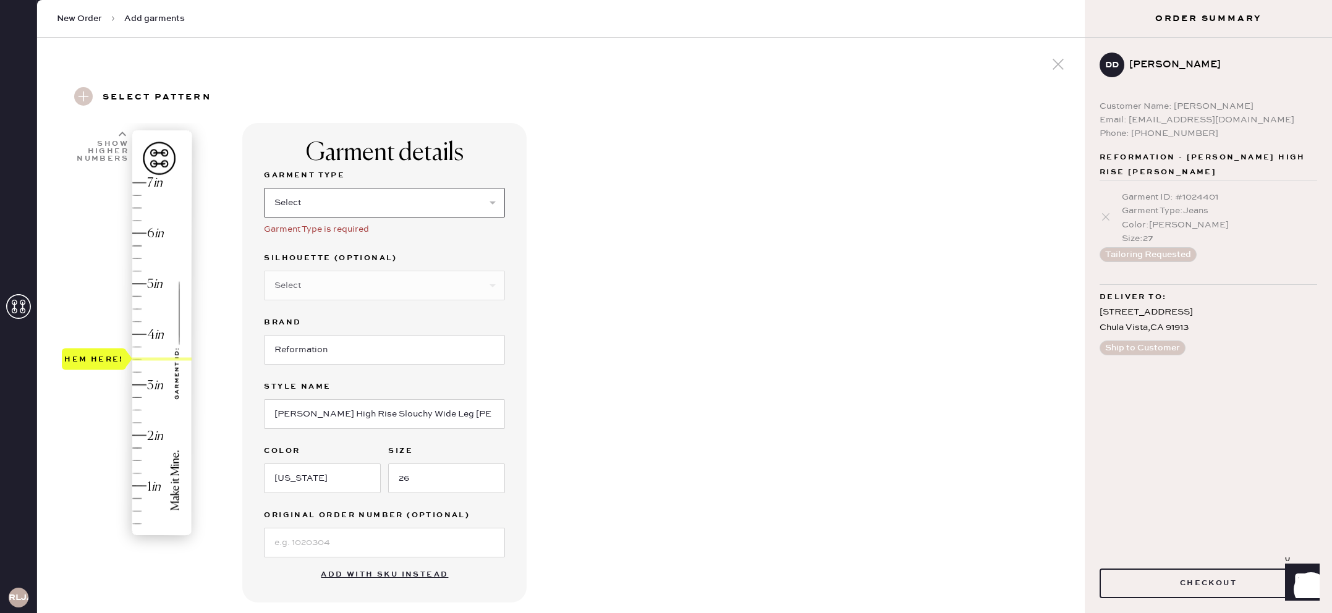
click at [352, 205] on select "Select Basic Skirt Jeans Leggings Pants Shorts Basic Sleeved Dress Basic Sleeve…" at bounding box center [384, 203] width 241 height 30
select select "2"
click at [264, 188] on select "Select Basic Skirt Jeans Leggings Pants Shorts Basic Sleeved Dress Basic Sleeve…" at bounding box center [384, 203] width 241 height 30
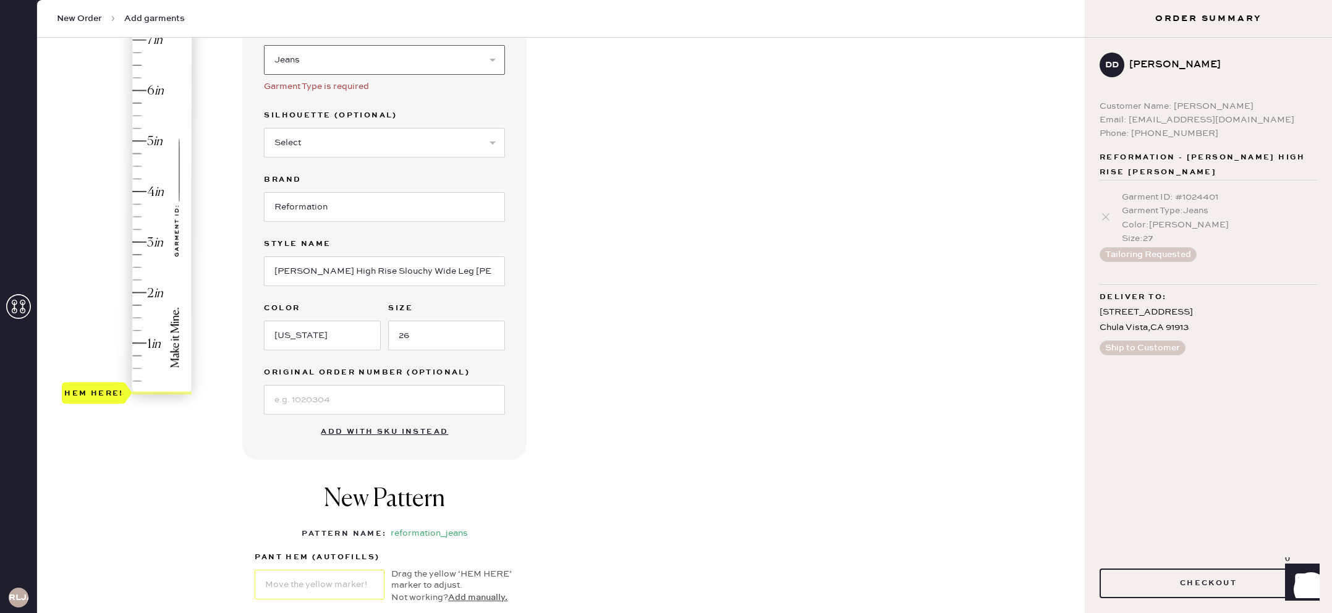
scroll to position [129, 0]
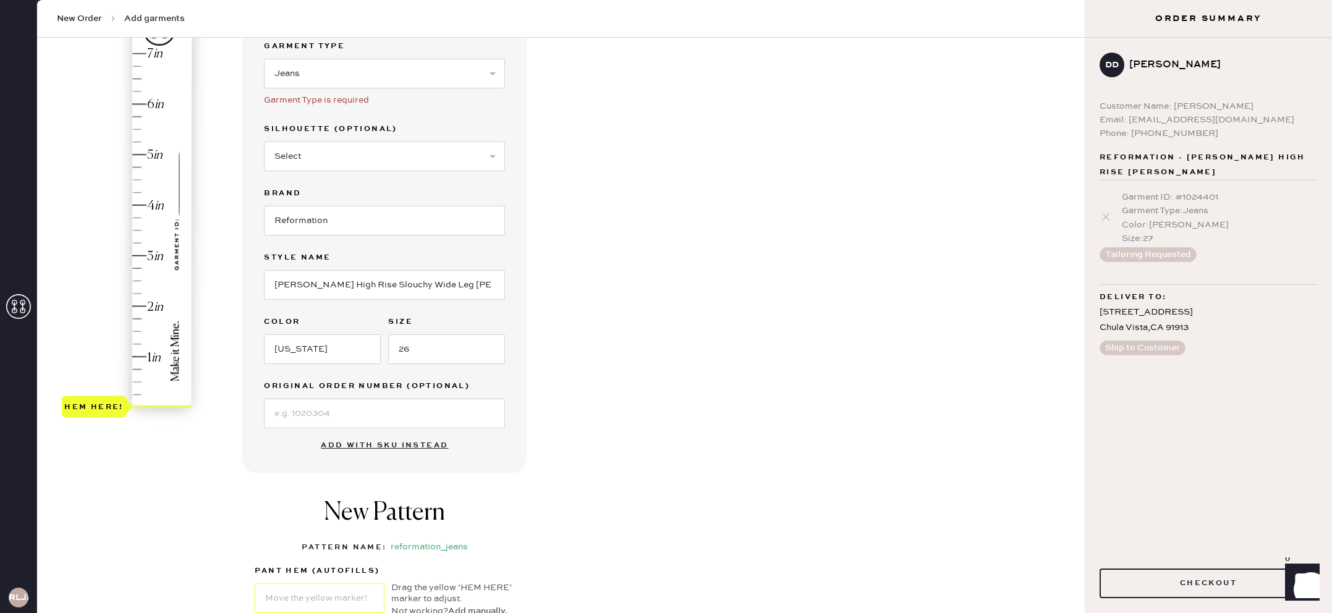
type input "3.5"
click at [138, 229] on div "Hem here!" at bounding box center [128, 230] width 132 height 365
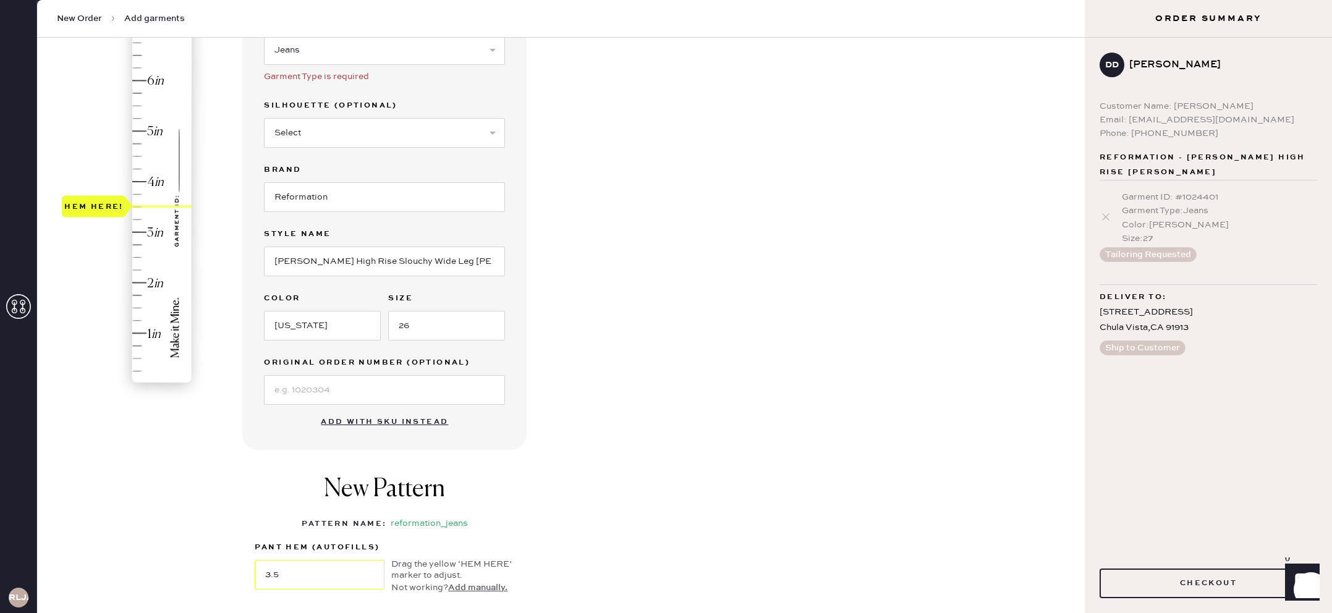
click at [462, 502] on div "New Pattern Pattern Name : reformation_jeans 1 in 2 in 3 in 4 in Show higher nu…" at bounding box center [384, 534] width 284 height 145
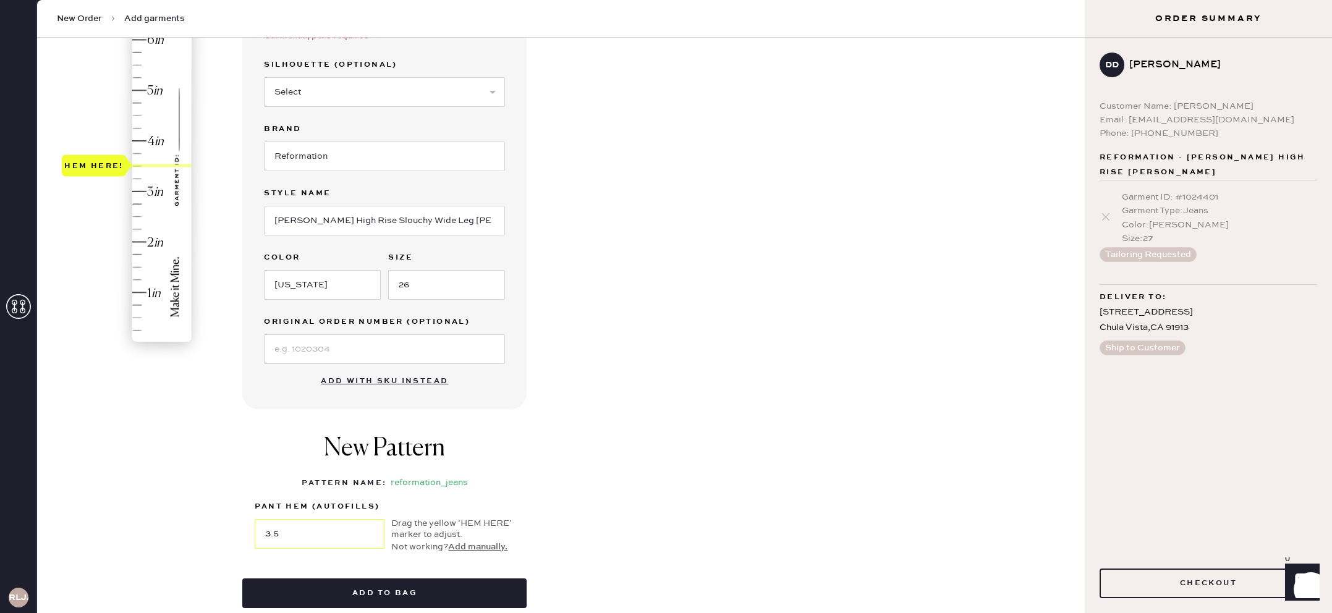
click at [455, 522] on div "Drag the yellow ‘HEM HERE’ marker to adjust." at bounding box center [452, 529] width 123 height 22
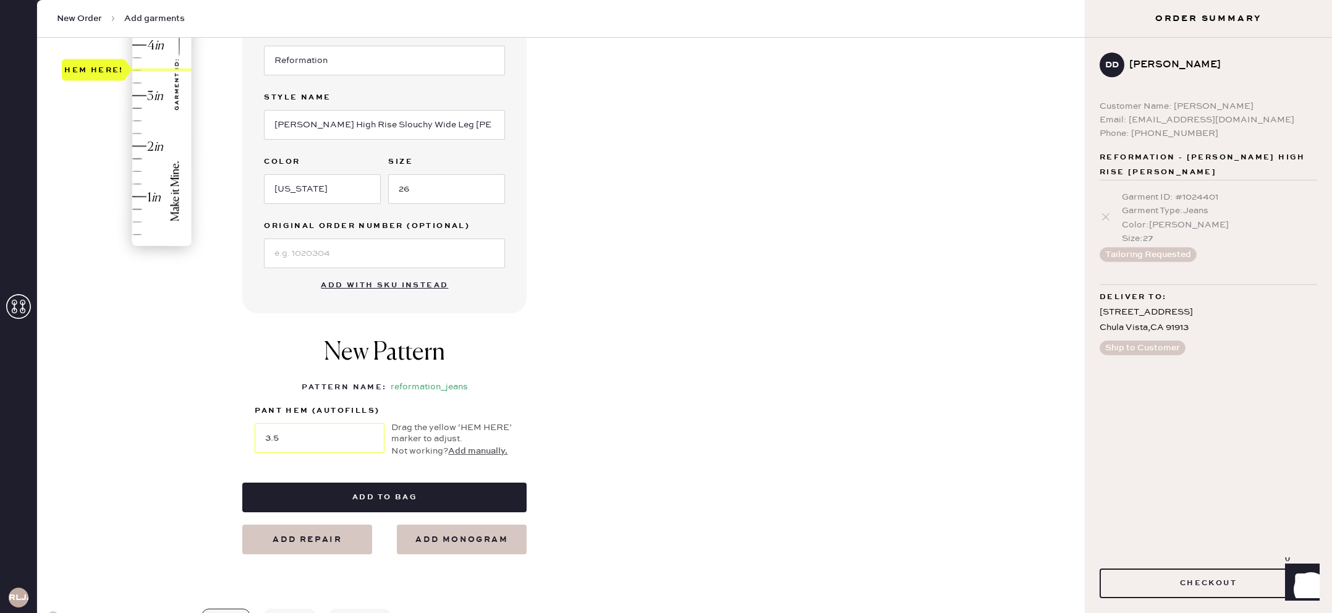
scroll to position [289, 0]
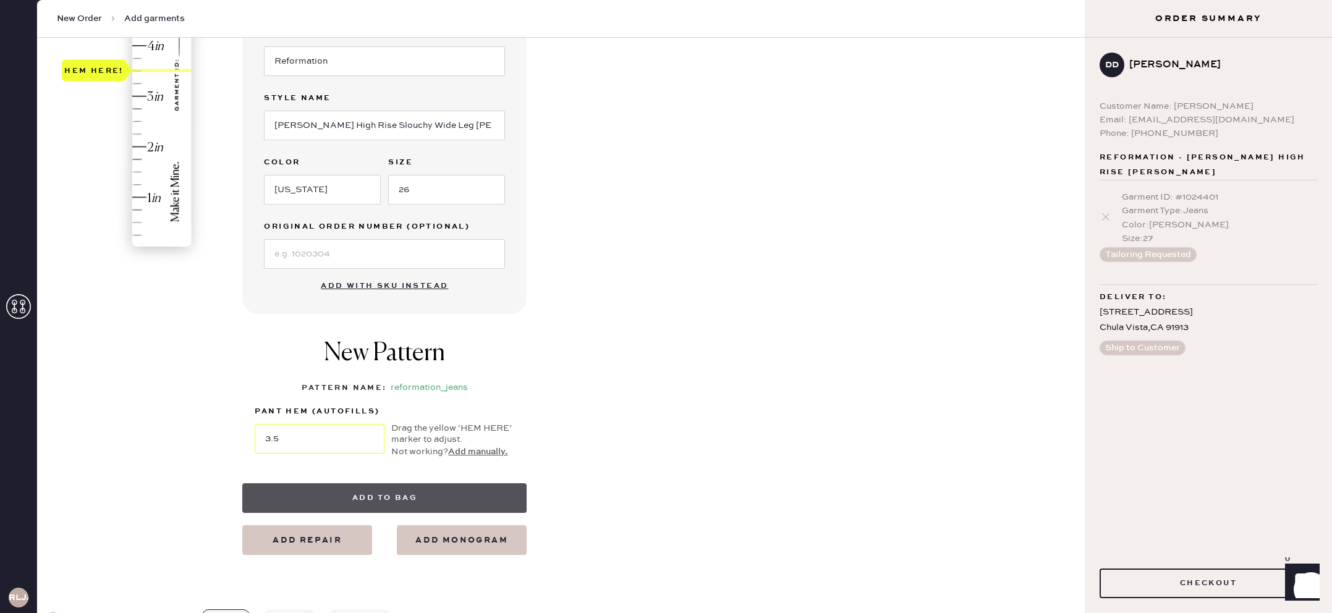
drag, startPoint x: 442, startPoint y: 513, endPoint x: 438, endPoint y: 506, distance: 8.6
click at [441, 512] on div "Garment details Garment Type Select Basic Skirt Jeans Leggings Pants Shorts Bas…" at bounding box center [384, 194] width 284 height 721
click at [438, 505] on button "Add to bag" at bounding box center [384, 498] width 284 height 30
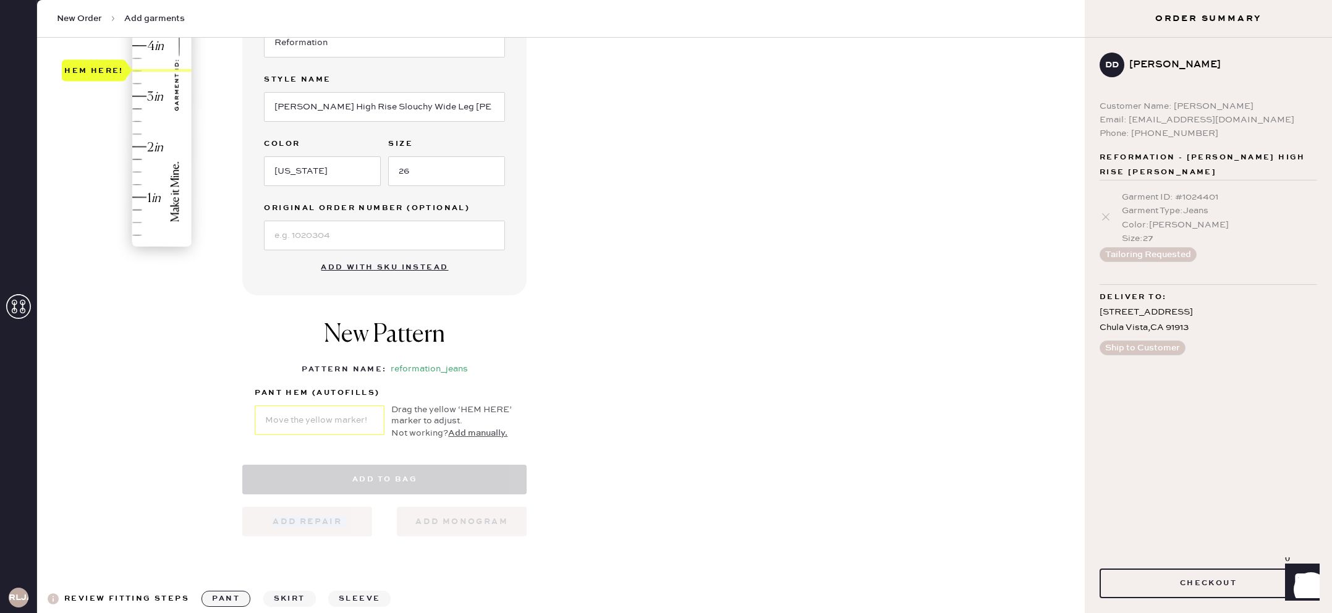
select select "2"
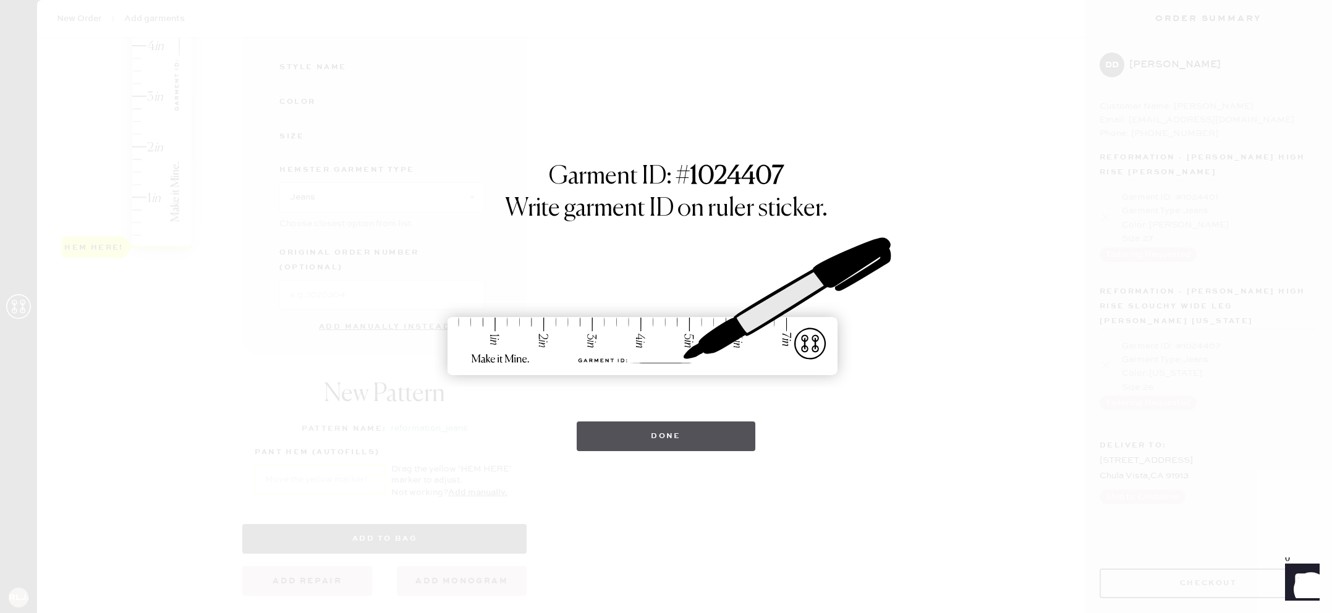
click at [621, 429] on button "Done" at bounding box center [666, 437] width 179 height 30
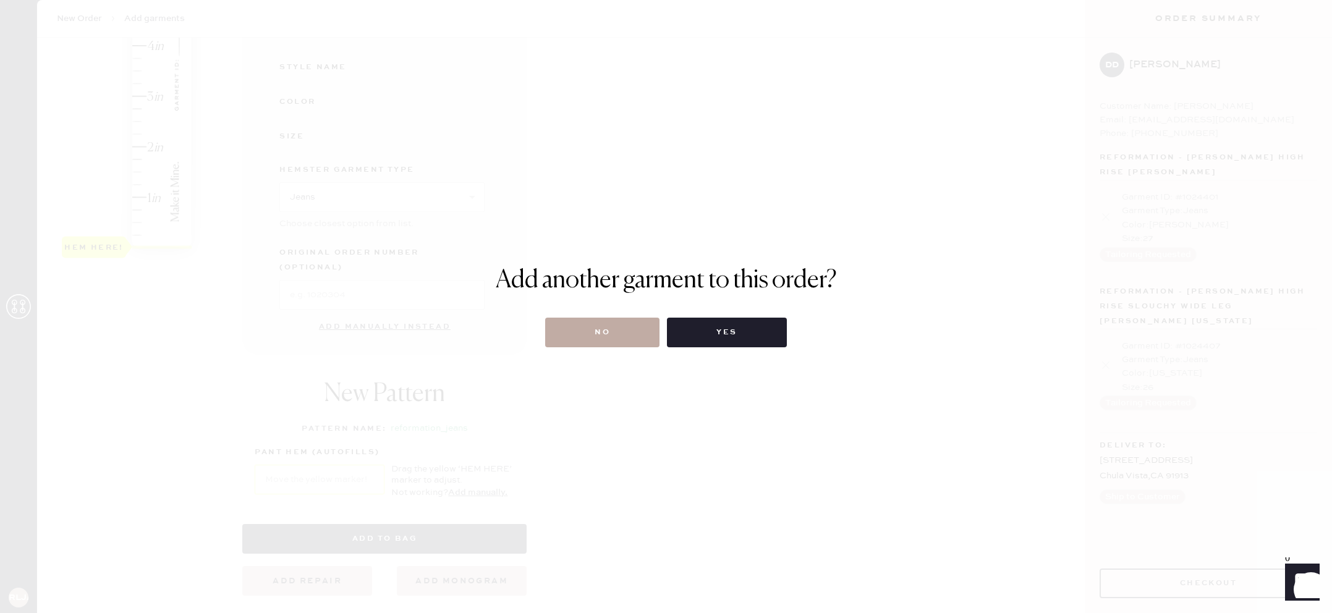
click at [563, 340] on button "No" at bounding box center [602, 333] width 114 height 30
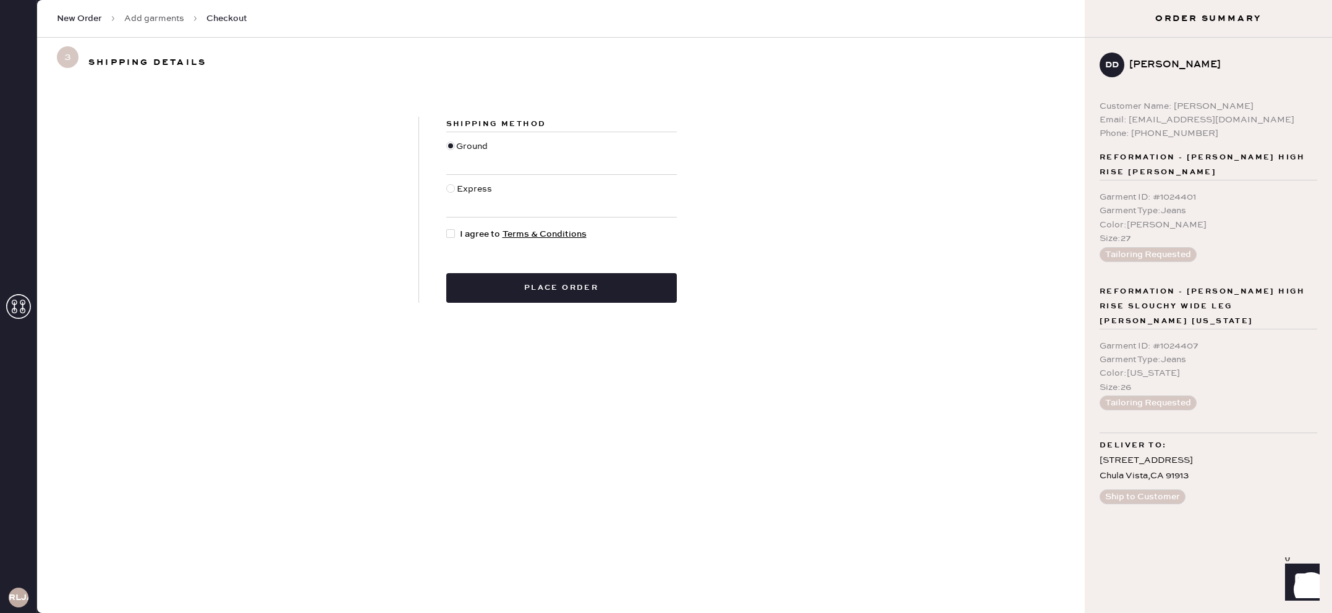
click at [451, 235] on div at bounding box center [450, 233] width 9 height 9
click at [447, 228] on input "I agree to Terms & Conditions" at bounding box center [446, 227] width 1 height 1
checkbox input "true"
click at [499, 298] on button "Place order" at bounding box center [561, 288] width 231 height 30
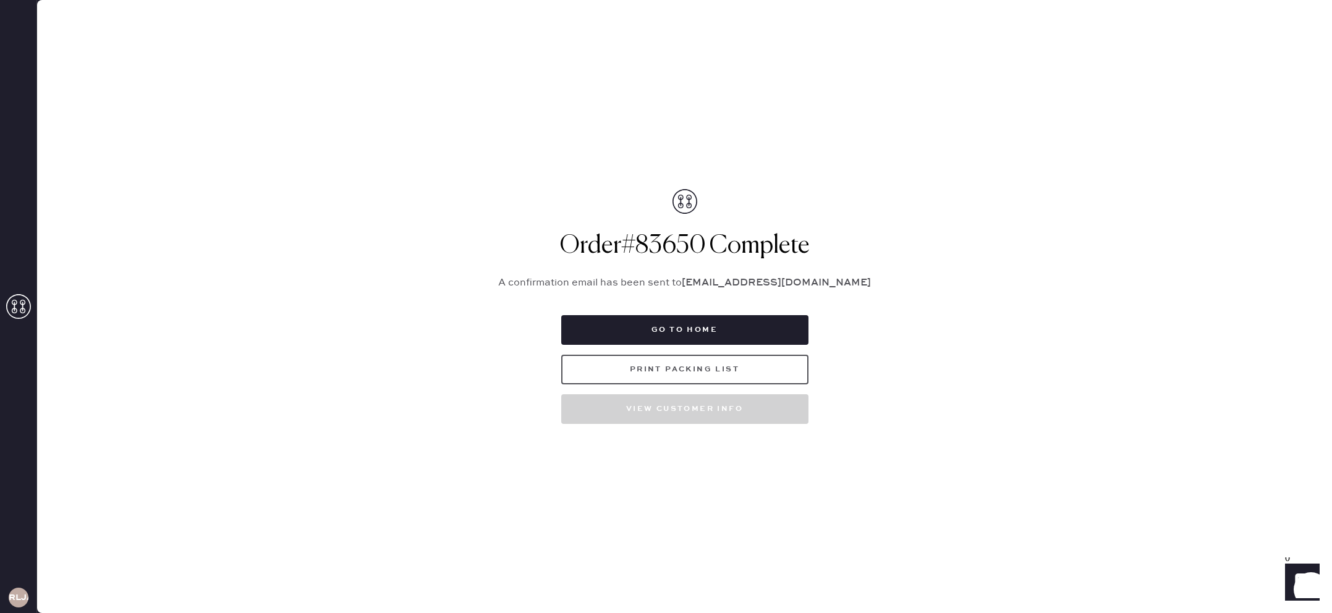
click at [711, 375] on button "Print Packing List" at bounding box center [684, 370] width 247 height 30
click at [15, 304] on use at bounding box center [18, 306] width 25 height 25
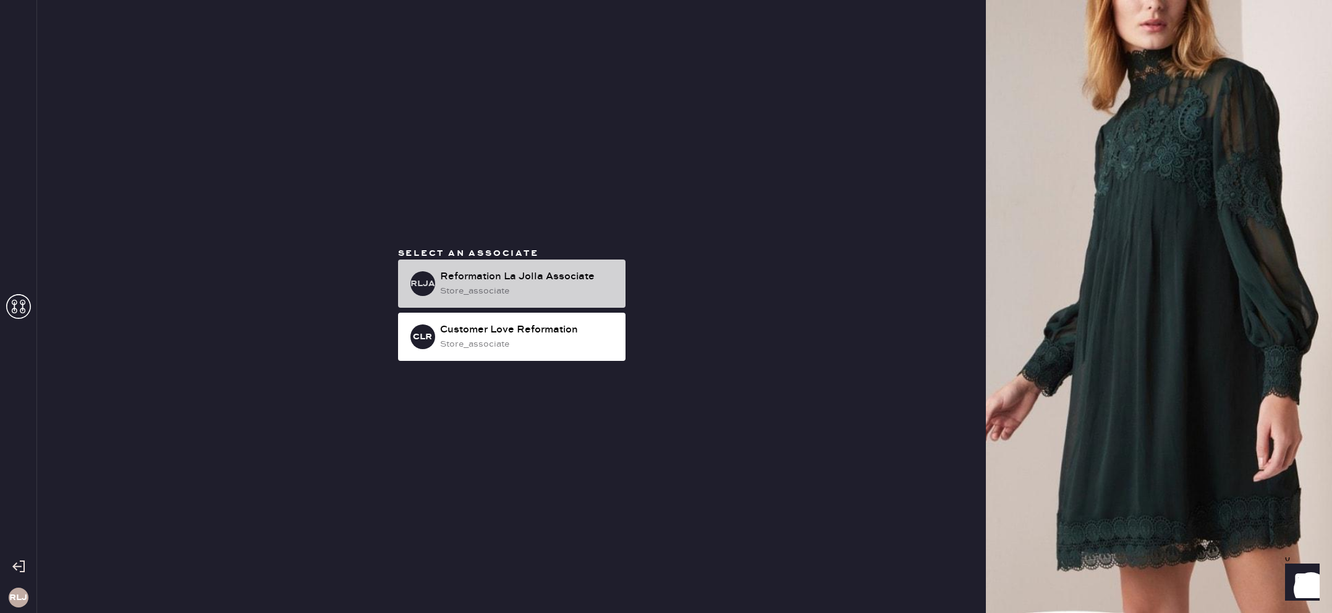
drag, startPoint x: 535, startPoint y: 289, endPoint x: 516, endPoint y: 300, distance: 21.6
click at [535, 289] on div "store_associate" at bounding box center [528, 291] width 176 height 14
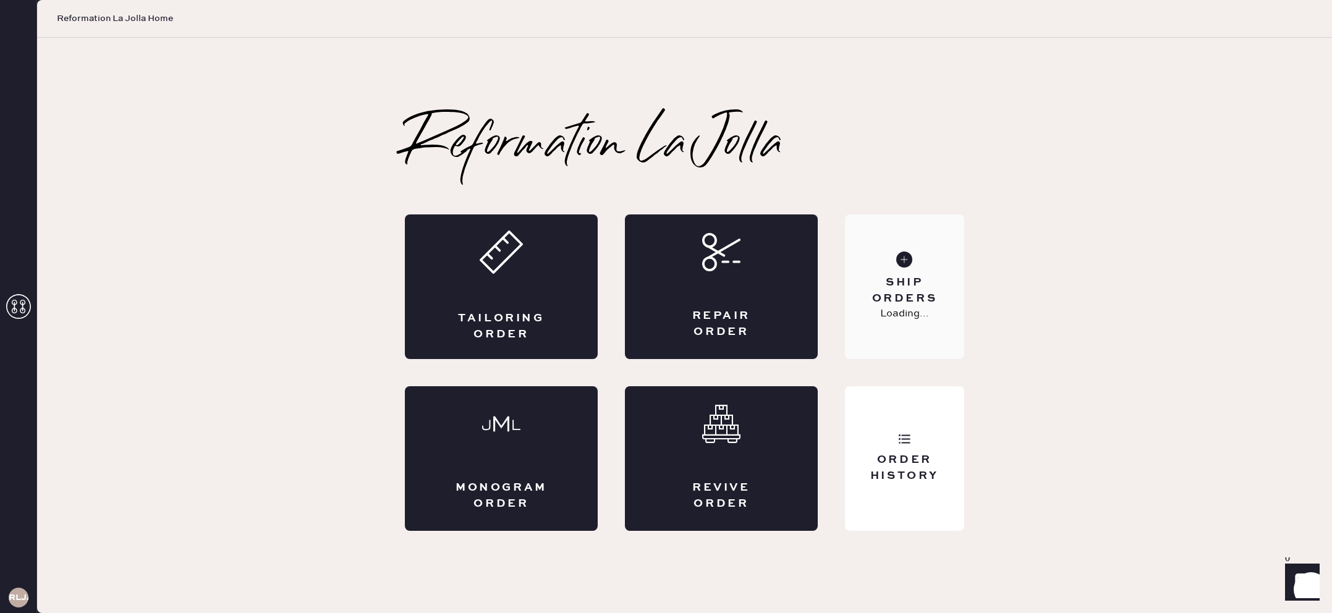
click at [896, 316] on p "Loading..." at bounding box center [904, 314] width 49 height 15
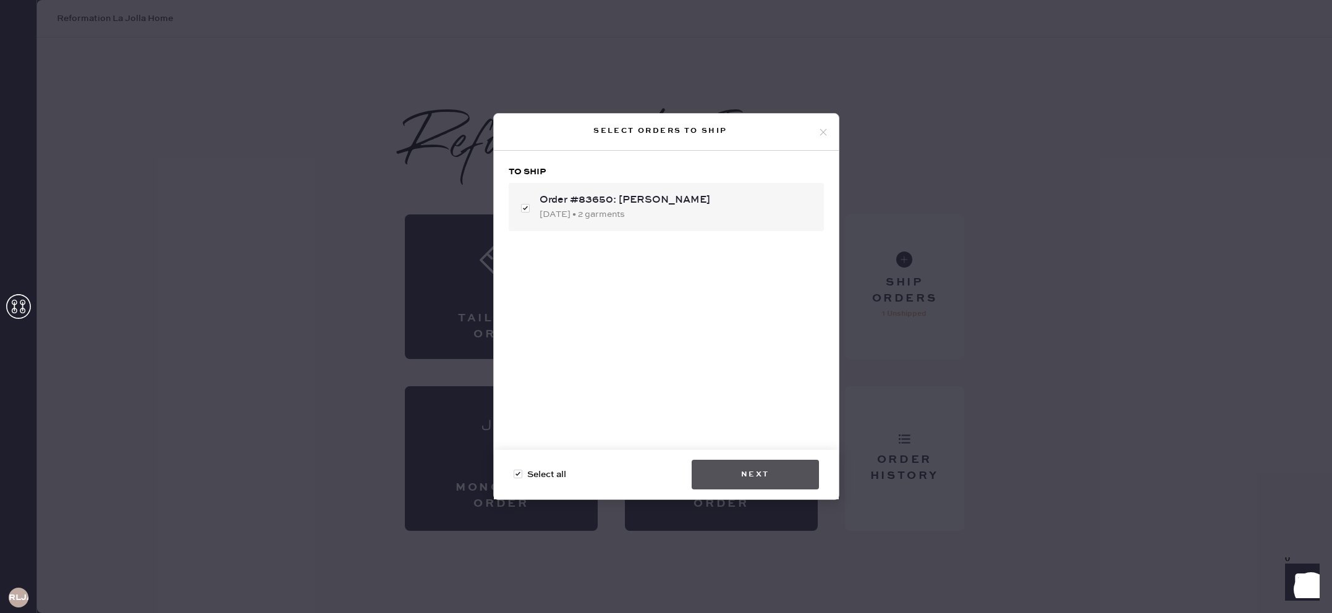
click at [792, 462] on button "Next" at bounding box center [755, 475] width 127 height 30
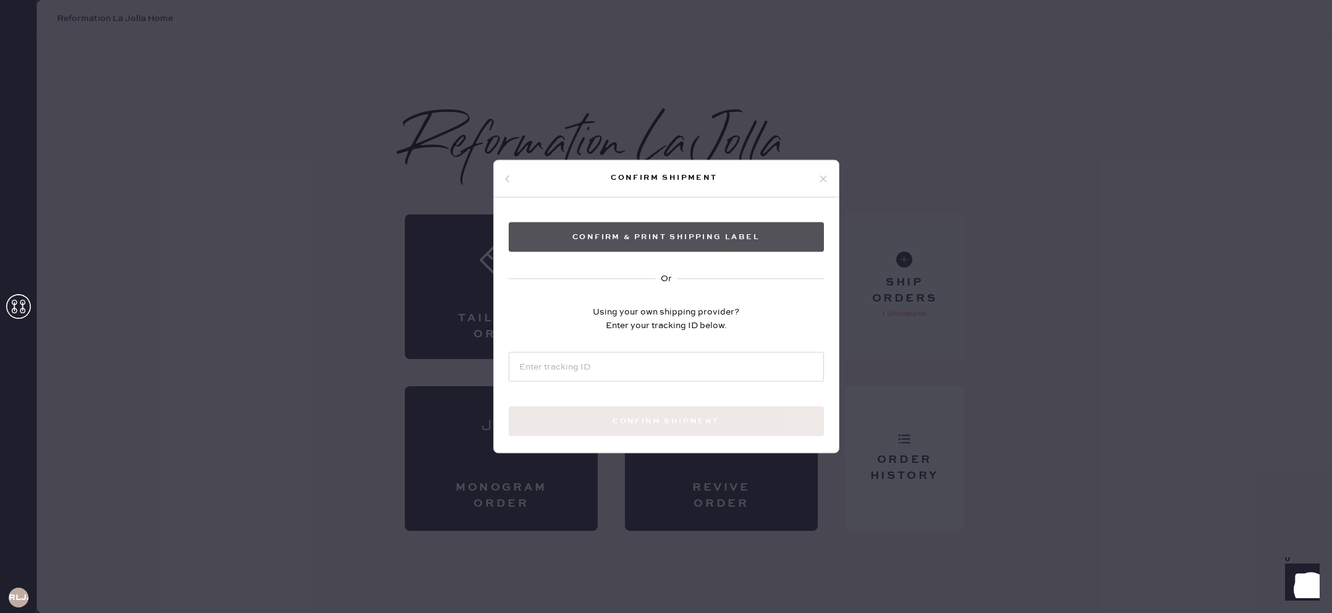
click at [734, 245] on button "Confirm & Print shipping label" at bounding box center [666, 237] width 315 height 30
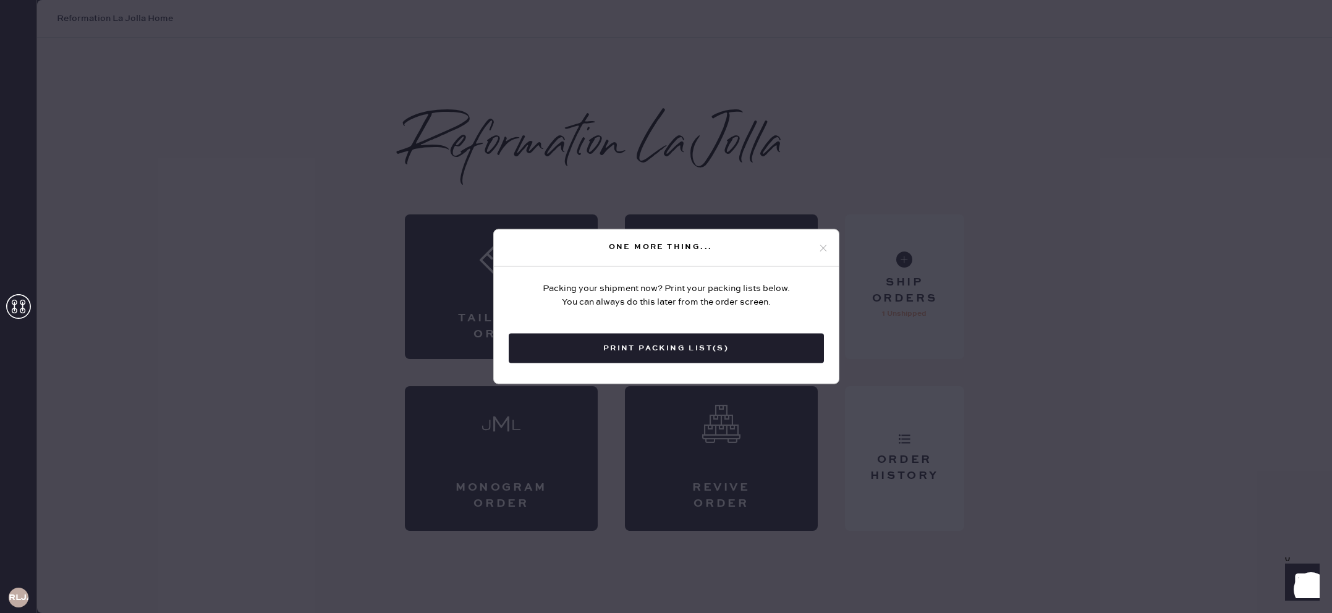
drag, startPoint x: 821, startPoint y: 247, endPoint x: 884, endPoint y: 268, distance: 66.5
click at [821, 247] on icon at bounding box center [823, 247] width 11 height 11
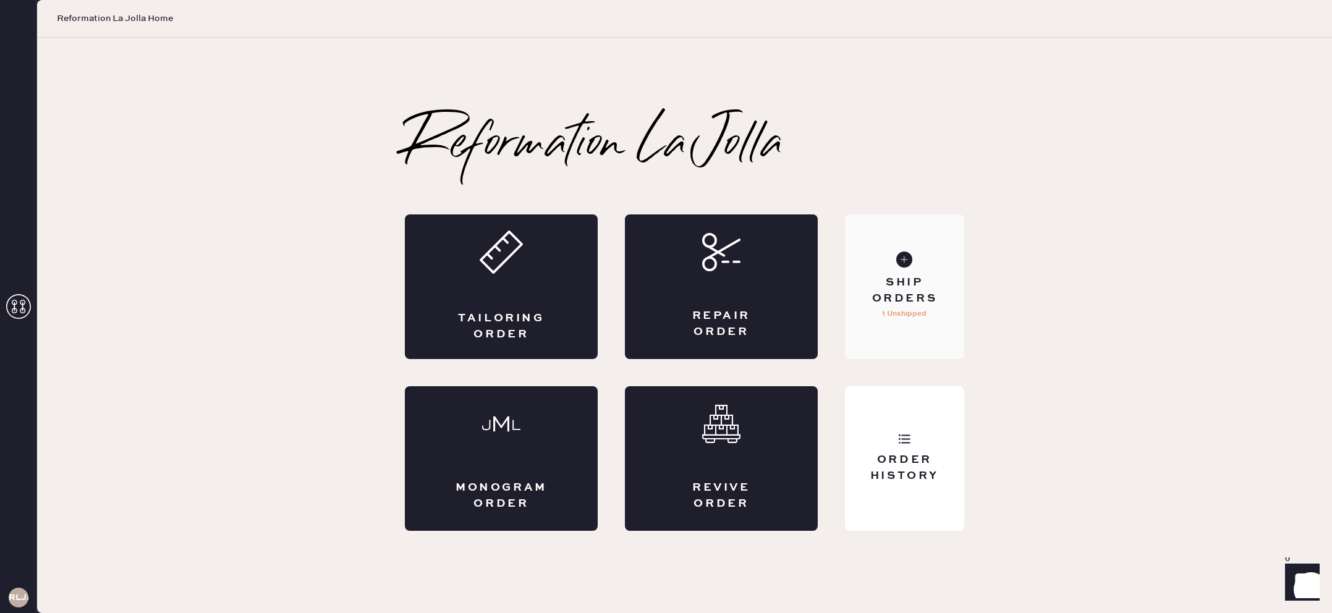
click at [889, 269] on div "Ship Orders 1 Unshipped" at bounding box center [904, 286] width 119 height 145
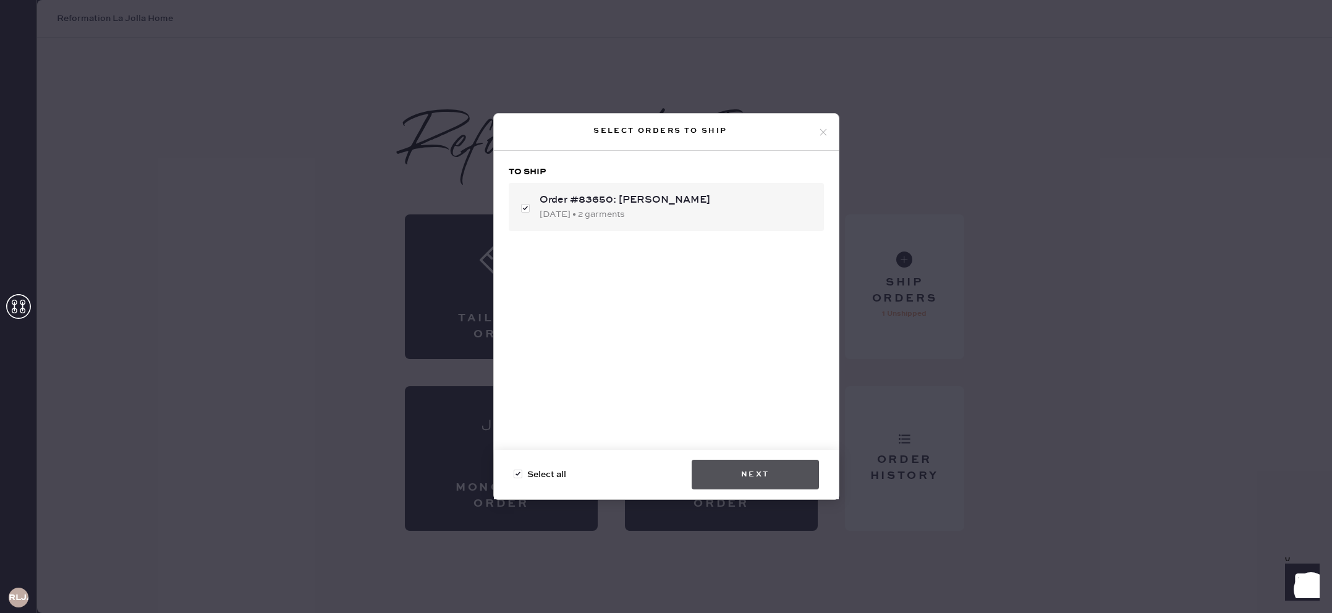
click at [771, 469] on button "Next" at bounding box center [755, 475] width 127 height 30
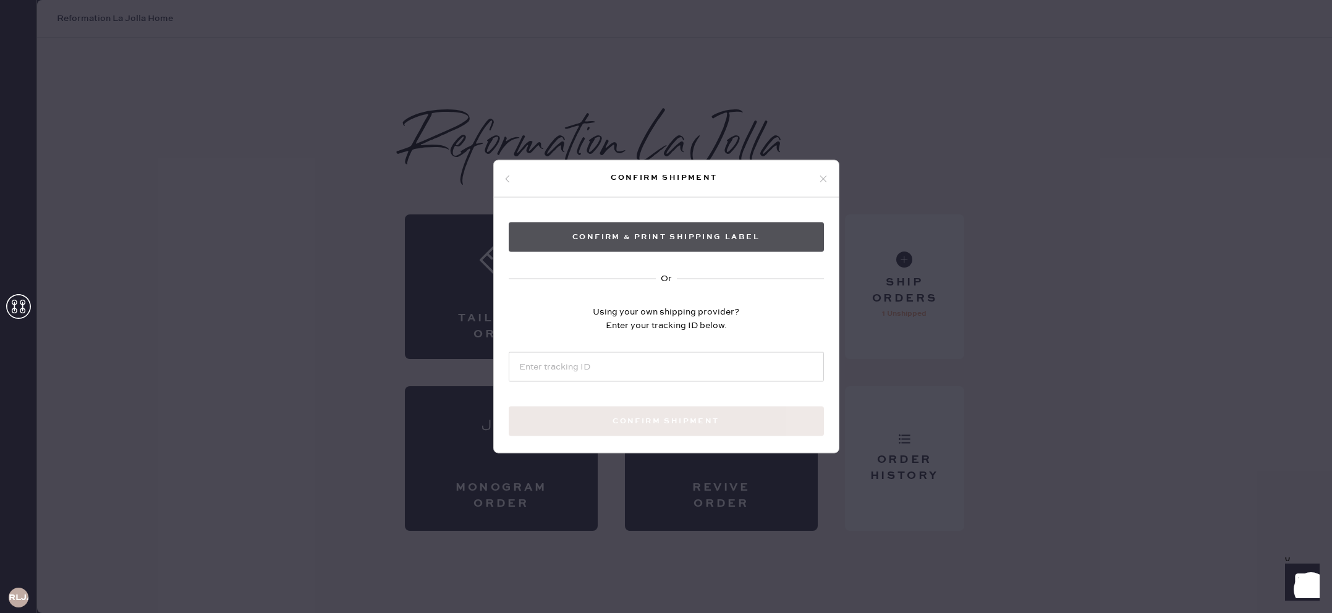
drag, startPoint x: 664, startPoint y: 258, endPoint x: 664, endPoint y: 251, distance: 6.8
click at [664, 256] on div "Confirm & Print shipping label Or Using your own shipping provider? Enter your …" at bounding box center [666, 344] width 345 height 292
click at [664, 251] on button "Confirm & Print shipping label" at bounding box center [666, 237] width 315 height 30
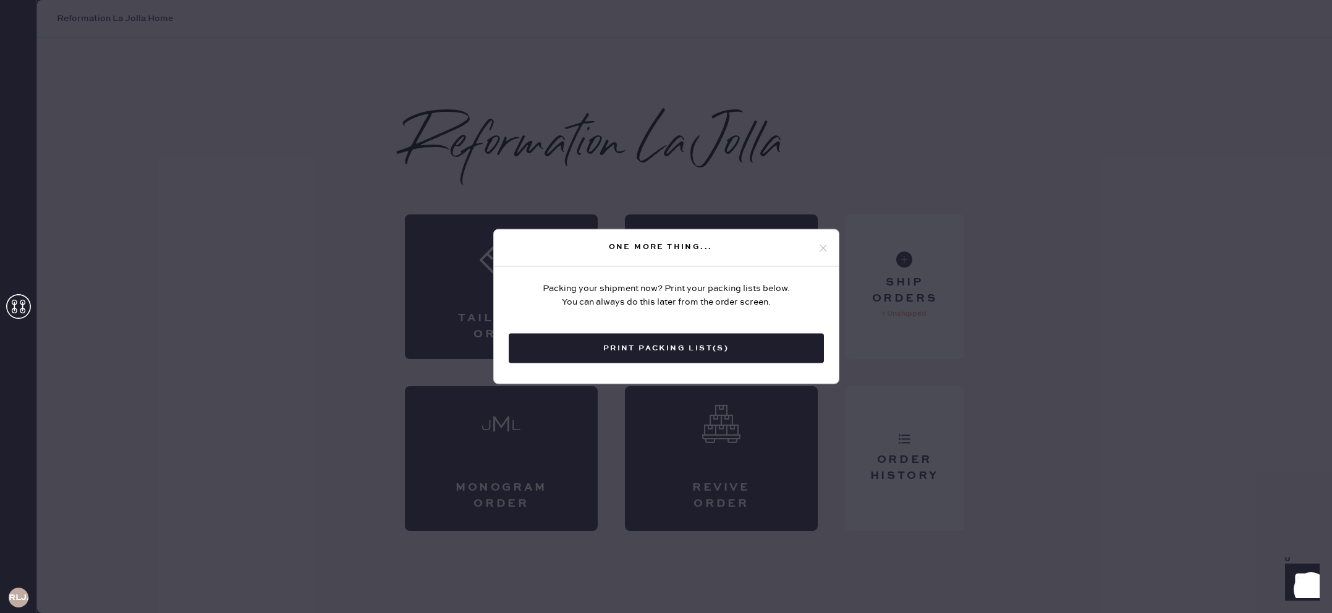
click at [684, 347] on button "Print Packing List(s)" at bounding box center [666, 349] width 315 height 30
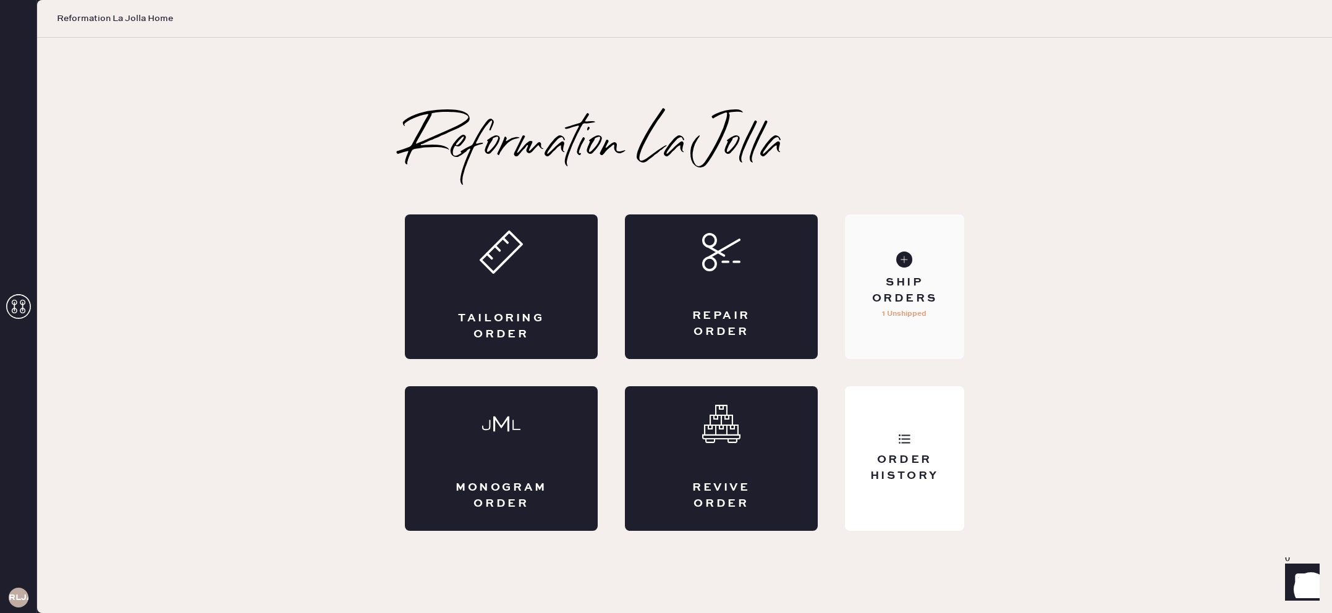
click at [905, 280] on div "Ship Orders" at bounding box center [905, 290] width 100 height 31
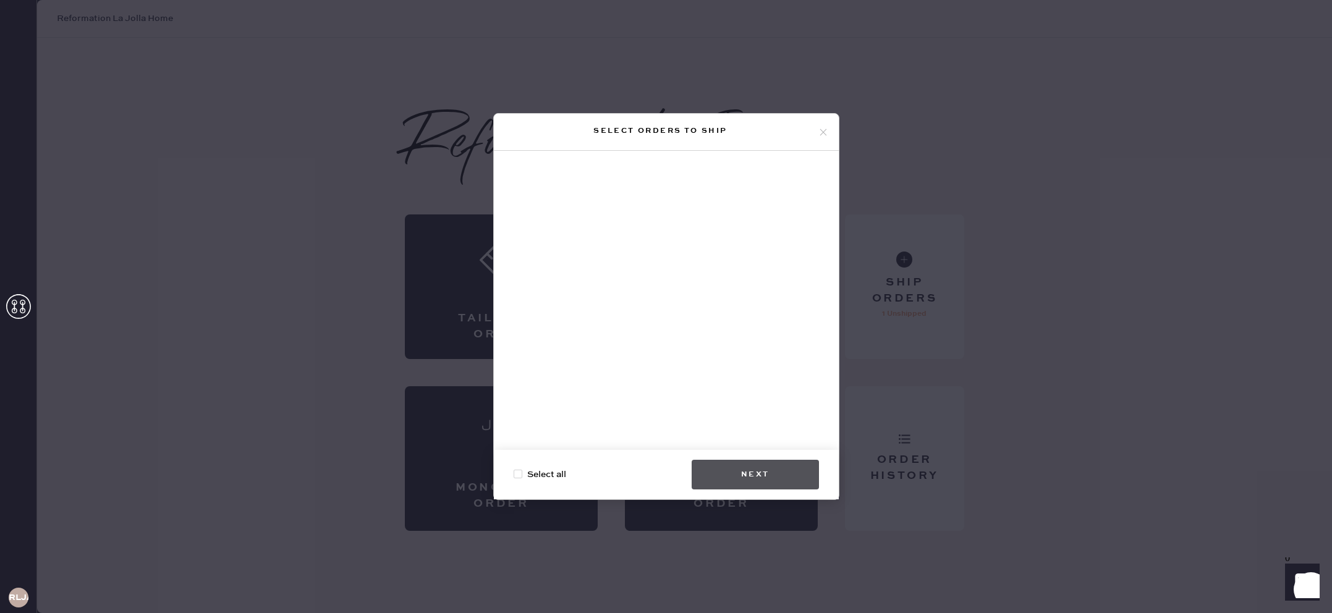
click at [800, 468] on button "Next" at bounding box center [755, 475] width 127 height 30
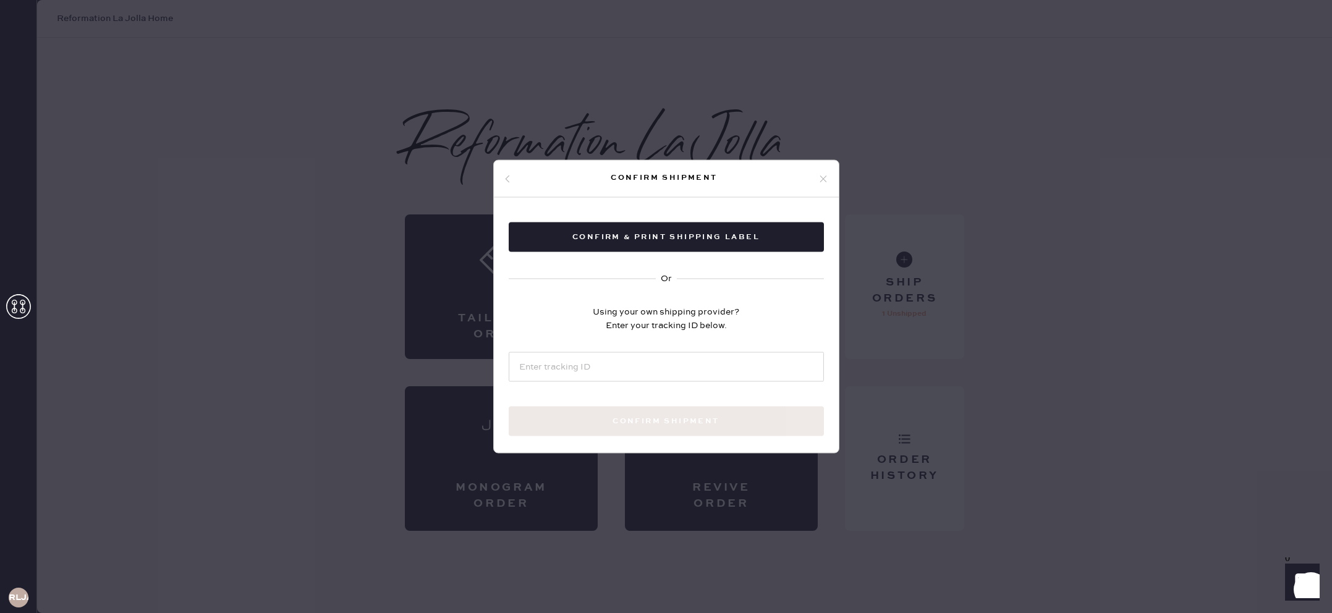
click at [886, 459] on div "Confirm shipment Confirm & Print shipping label Or Using your own shipping prov…" at bounding box center [666, 306] width 1332 height 613
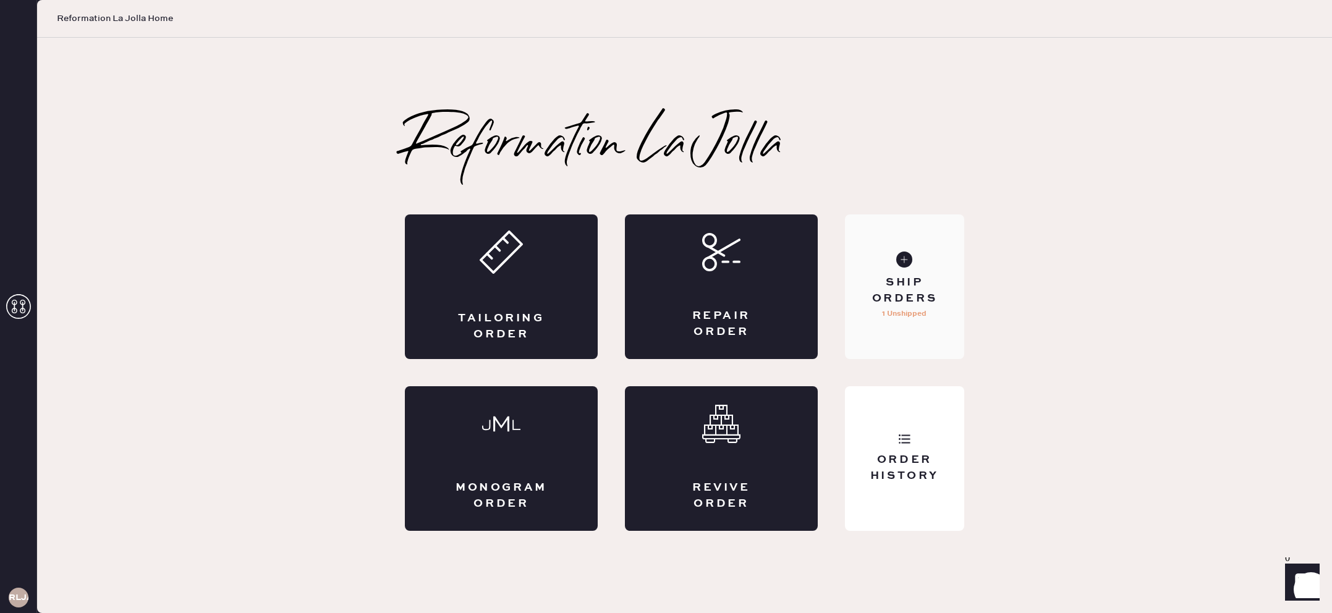
click at [857, 350] on div "Ship Orders 1 Unshipped" at bounding box center [904, 286] width 119 height 145
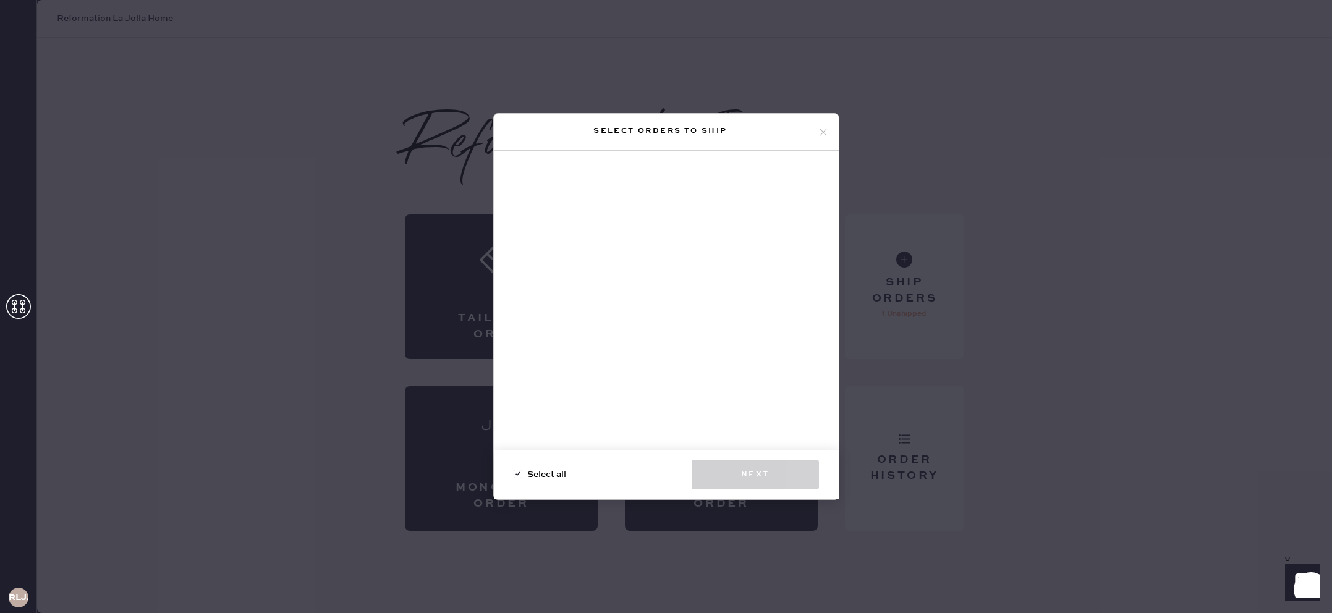
drag, startPoint x: 736, startPoint y: 354, endPoint x: 739, endPoint y: 282, distance: 71.8
click at [736, 354] on div at bounding box center [666, 305] width 345 height 309
drag, startPoint x: 735, startPoint y: 257, endPoint x: 989, endPoint y: 292, distance: 256.4
click at [773, 260] on div at bounding box center [666, 305] width 345 height 309
click at [990, 292] on div "Select orders to ship Select all Next" at bounding box center [666, 306] width 1332 height 613
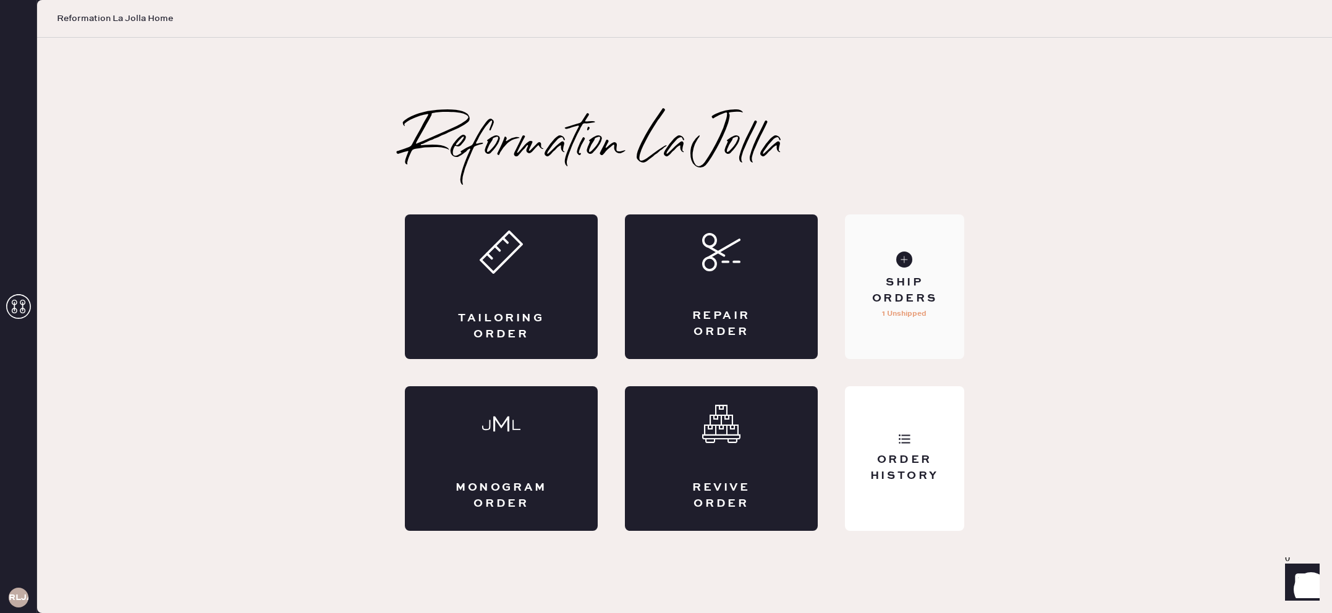
click at [882, 333] on div "Ship Orders 1 Unshipped" at bounding box center [904, 286] width 119 height 145
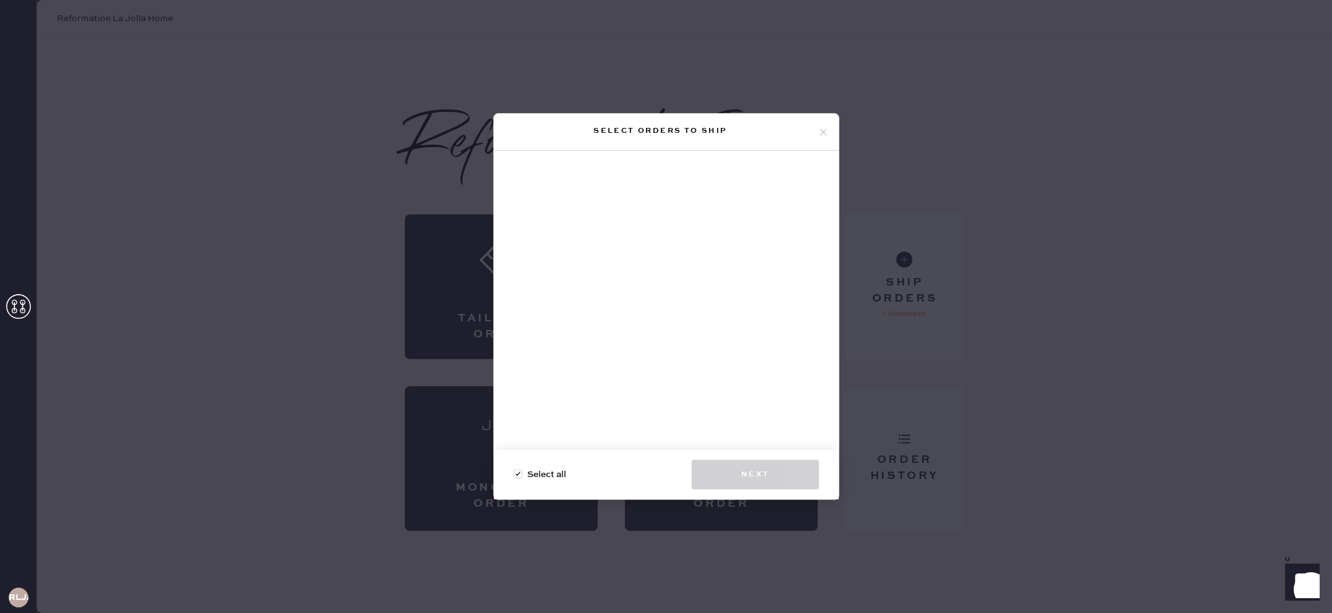
click at [890, 433] on div "Select orders to ship Select all Next" at bounding box center [666, 306] width 1332 height 613
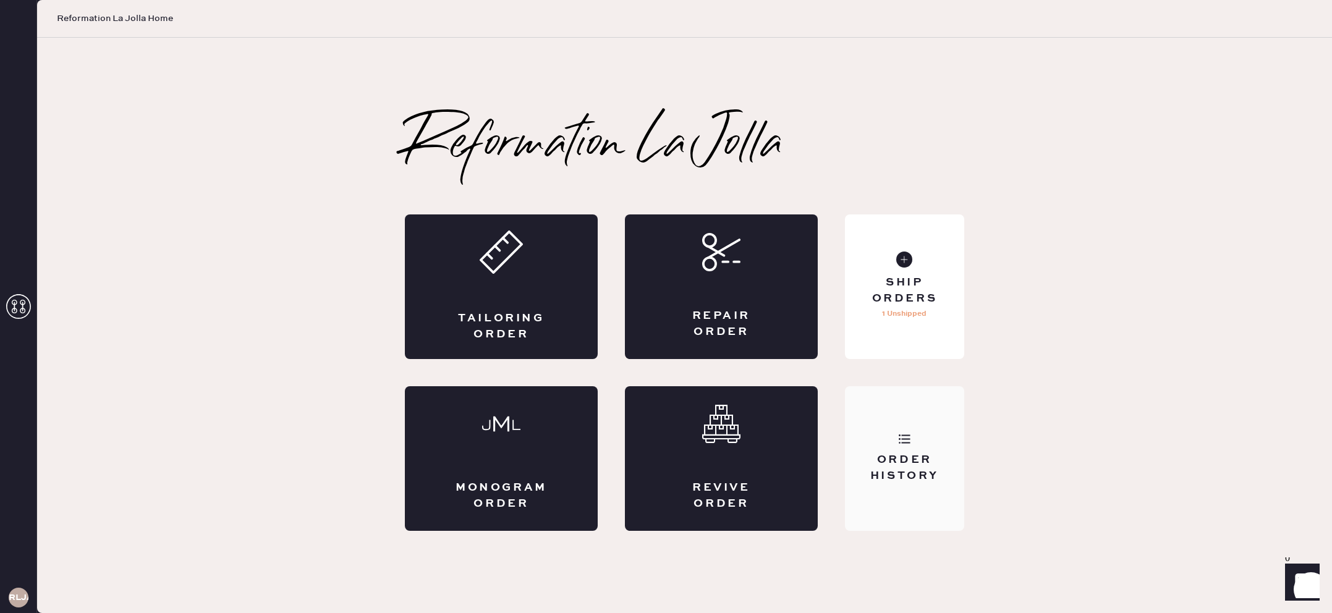
click at [909, 447] on div "Order History" at bounding box center [904, 458] width 119 height 145
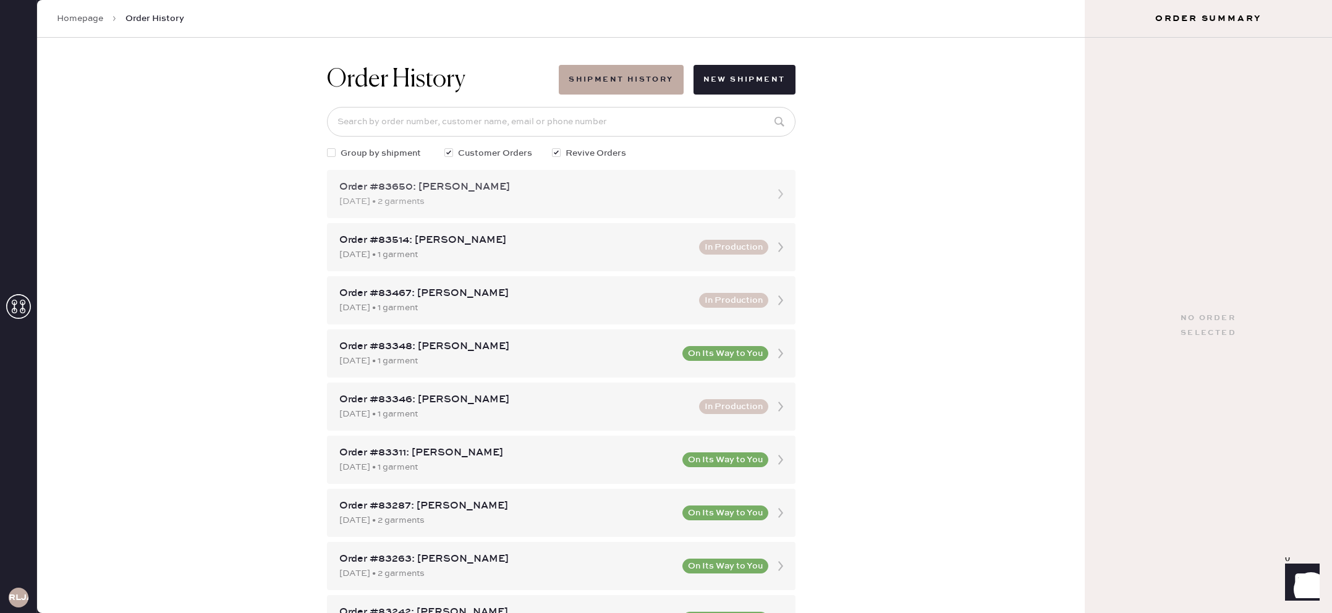
click at [667, 208] on div "Order #83650: [PERSON_NAME] [DATE] • 2 garments" at bounding box center [561, 194] width 468 height 48
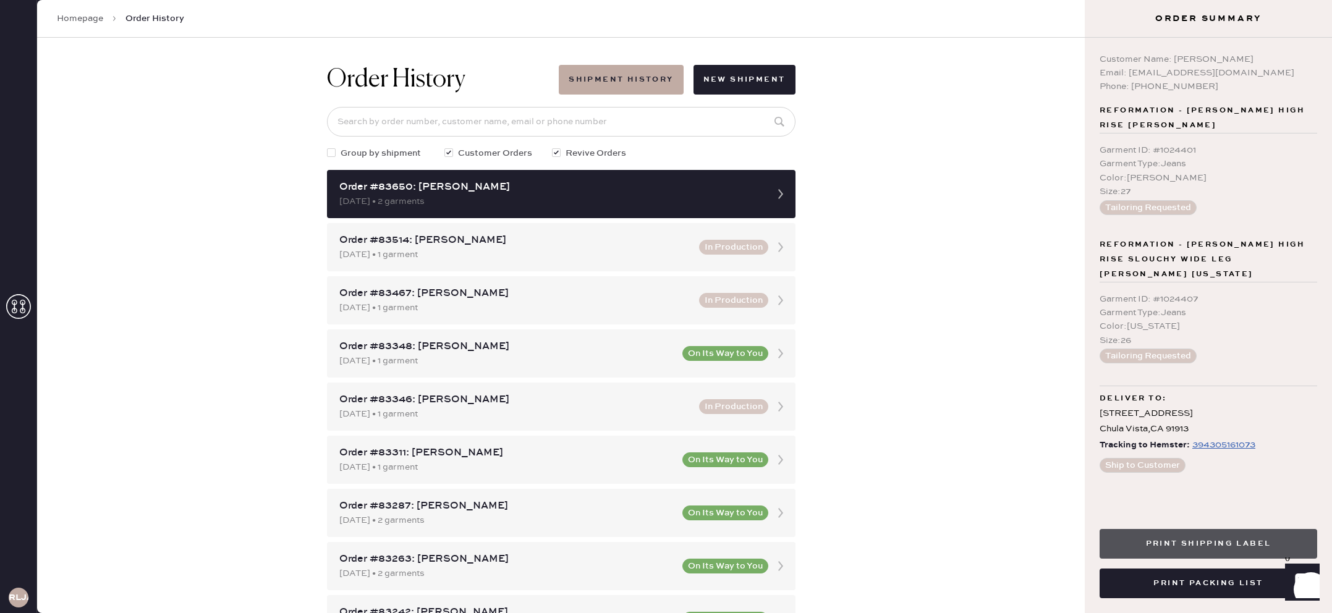
click at [1197, 551] on button "Print Shipping Label" at bounding box center [1208, 544] width 218 height 30
